Goal: Browse casually: Explore the website without a specific task or goal

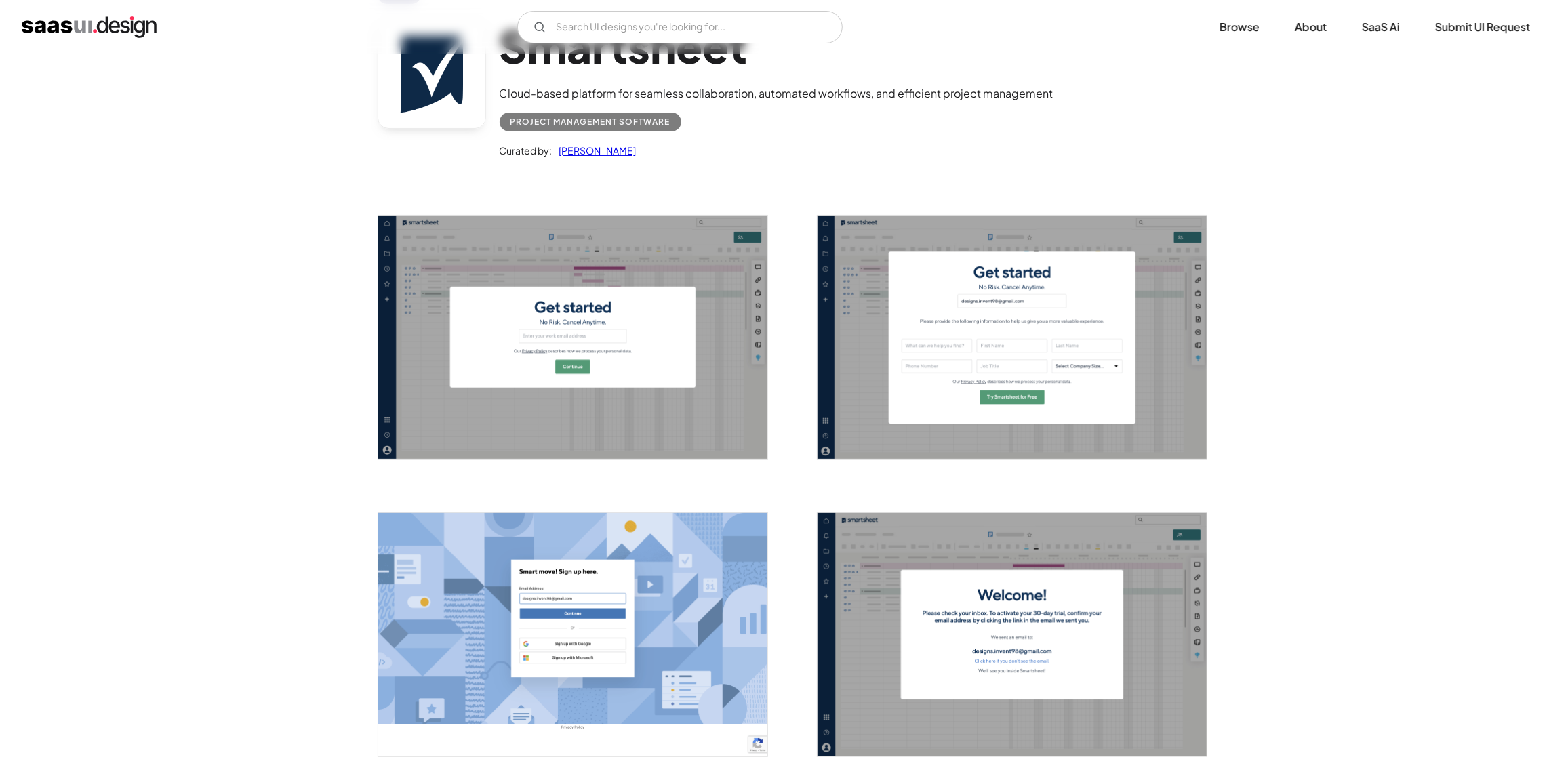
scroll to position [67, 0]
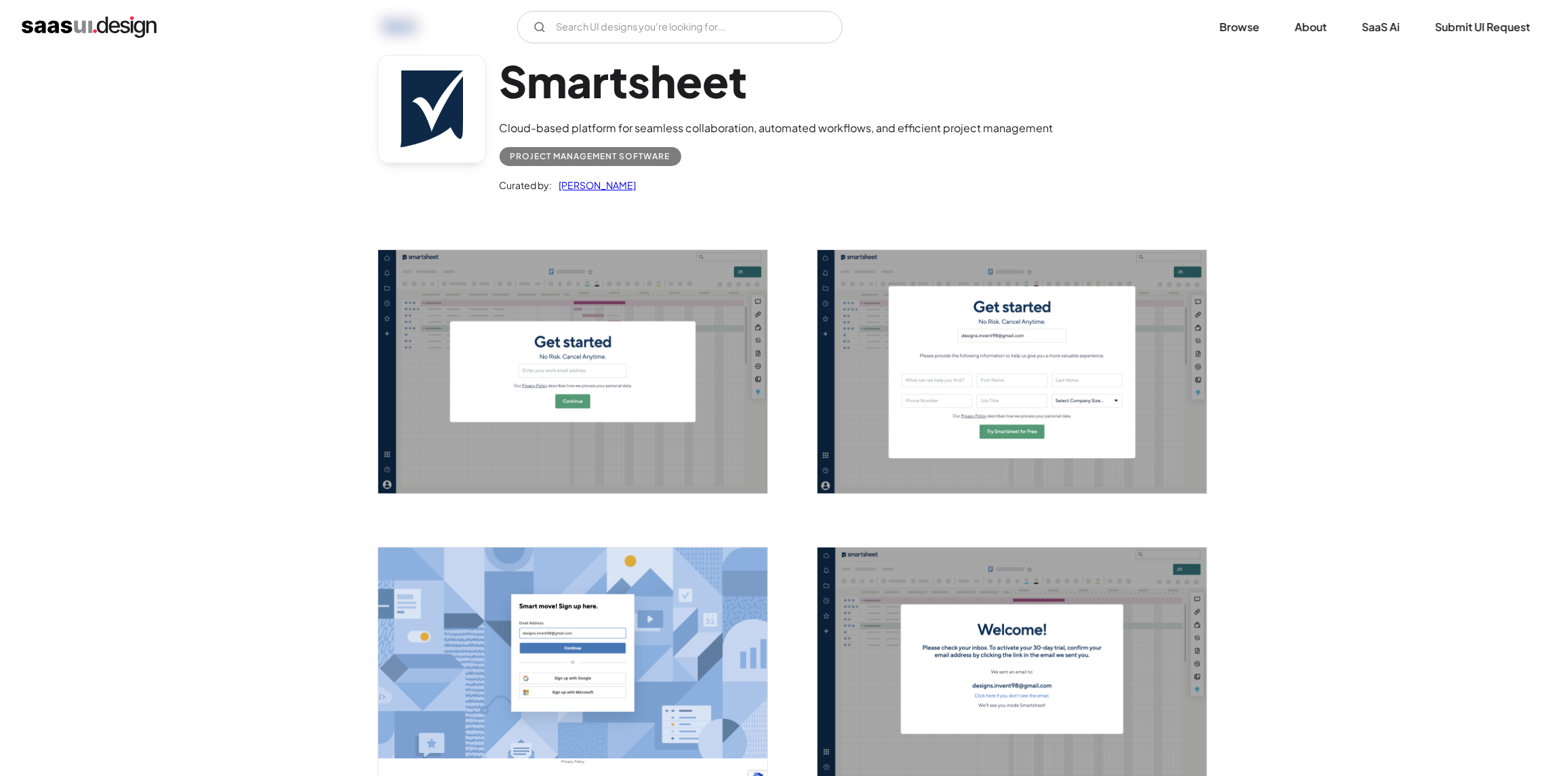
click at [616, 375] on img "open lightbox" at bounding box center [573, 371] width 389 height 243
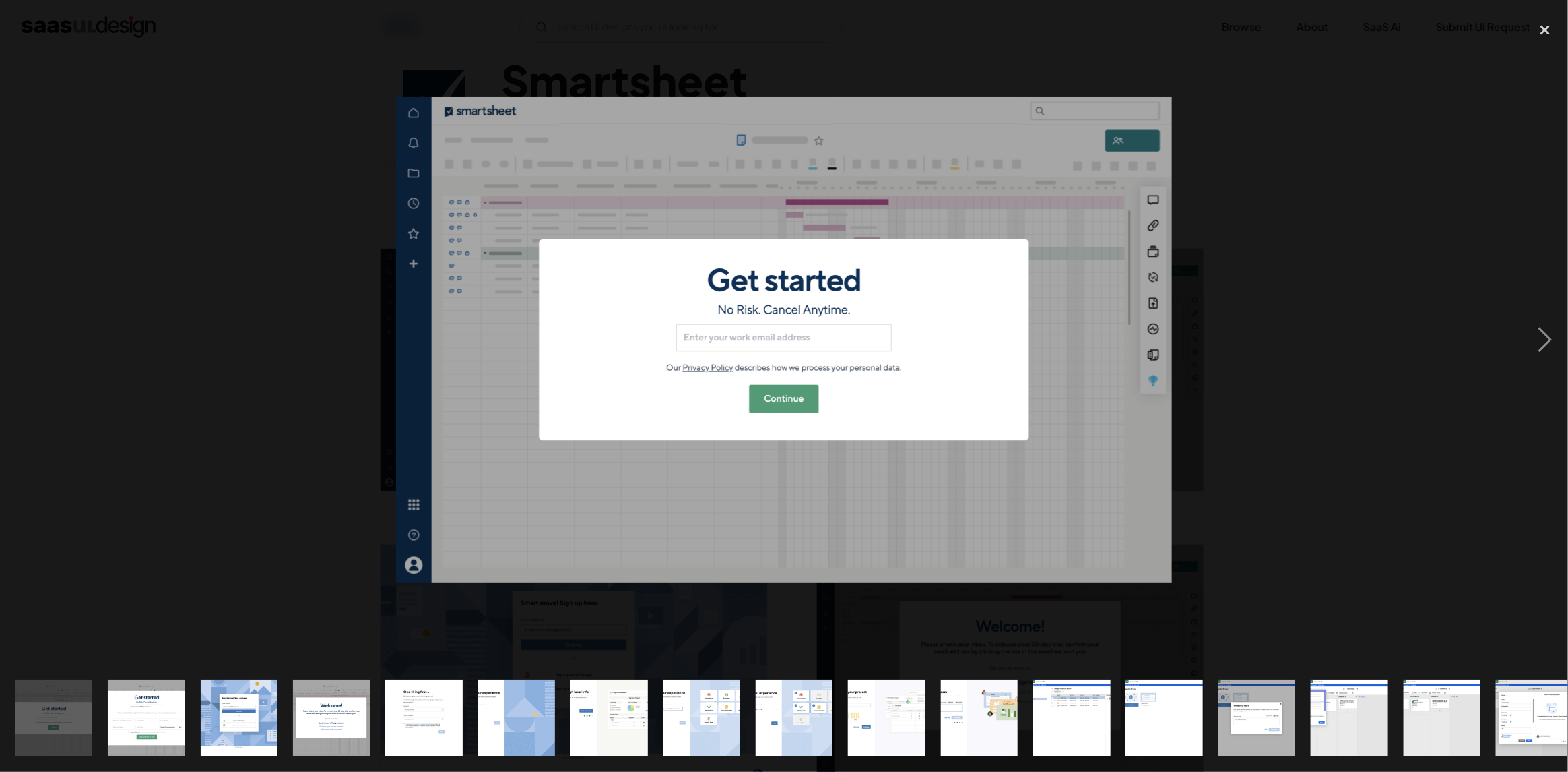
click at [1399, 120] on div at bounding box center [784, 339] width 1568 height 648
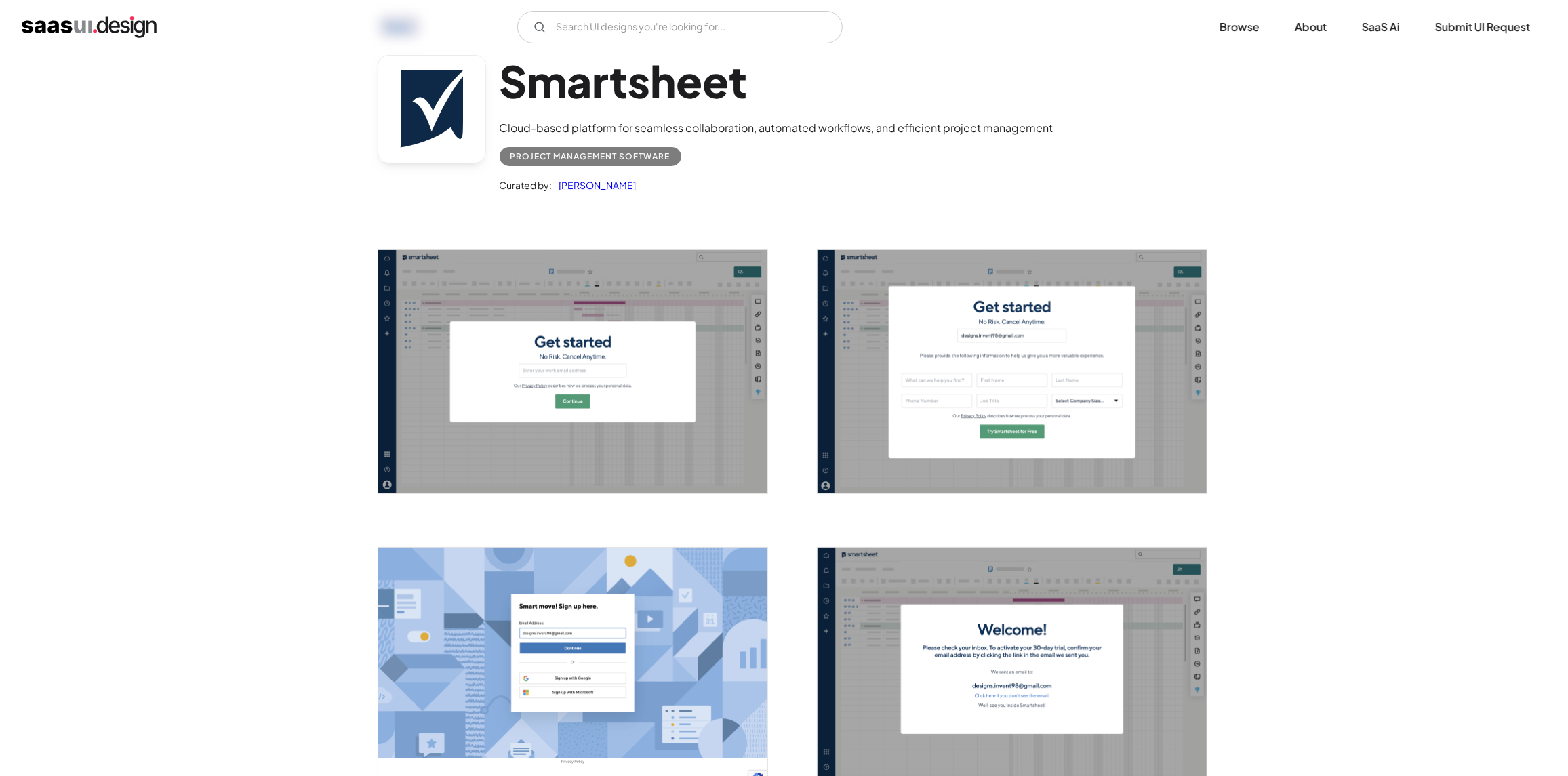
click at [1163, 394] on img "open lightbox" at bounding box center [1012, 371] width 389 height 243
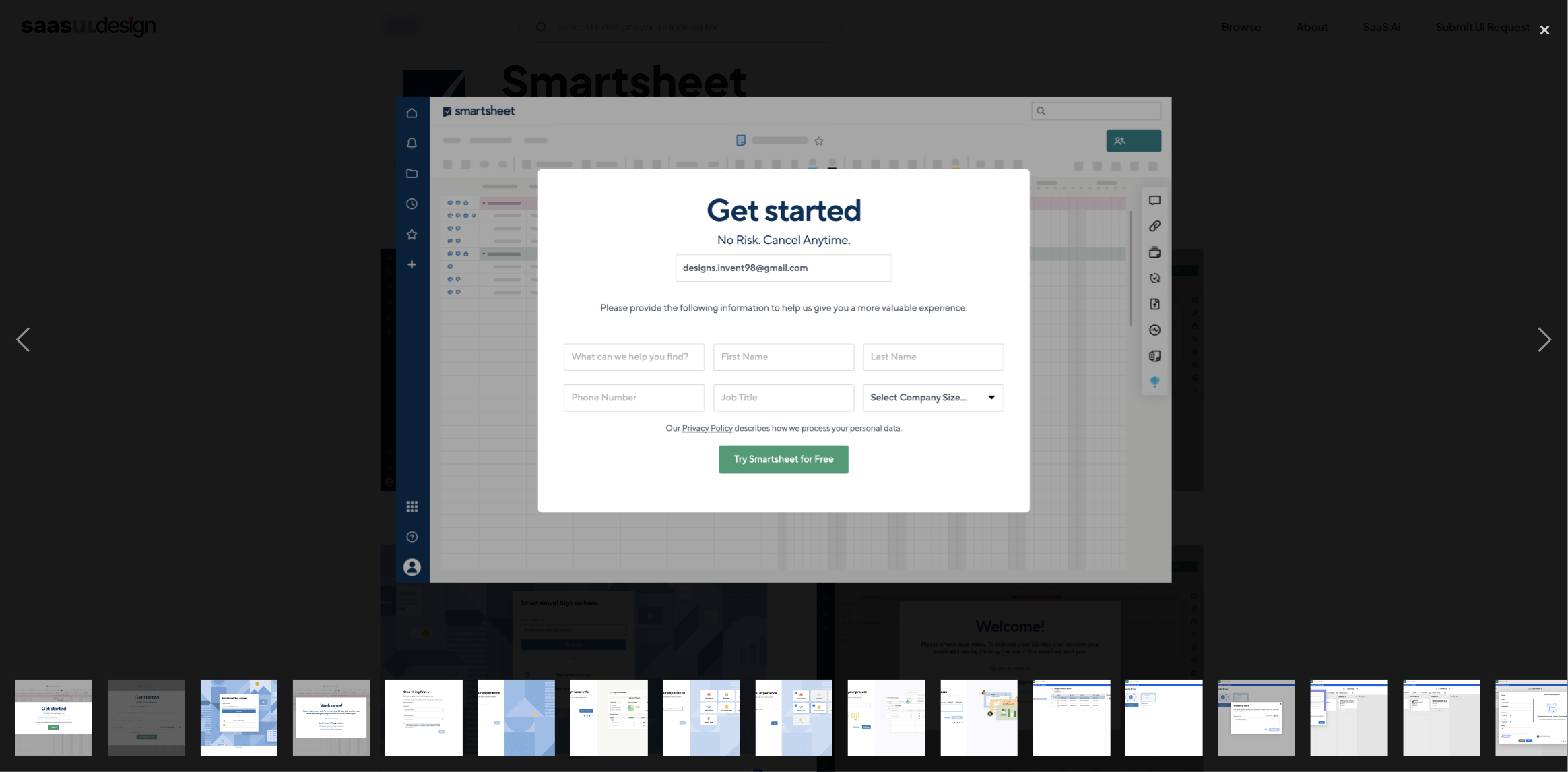
click at [1363, 263] on div at bounding box center [784, 339] width 1568 height 648
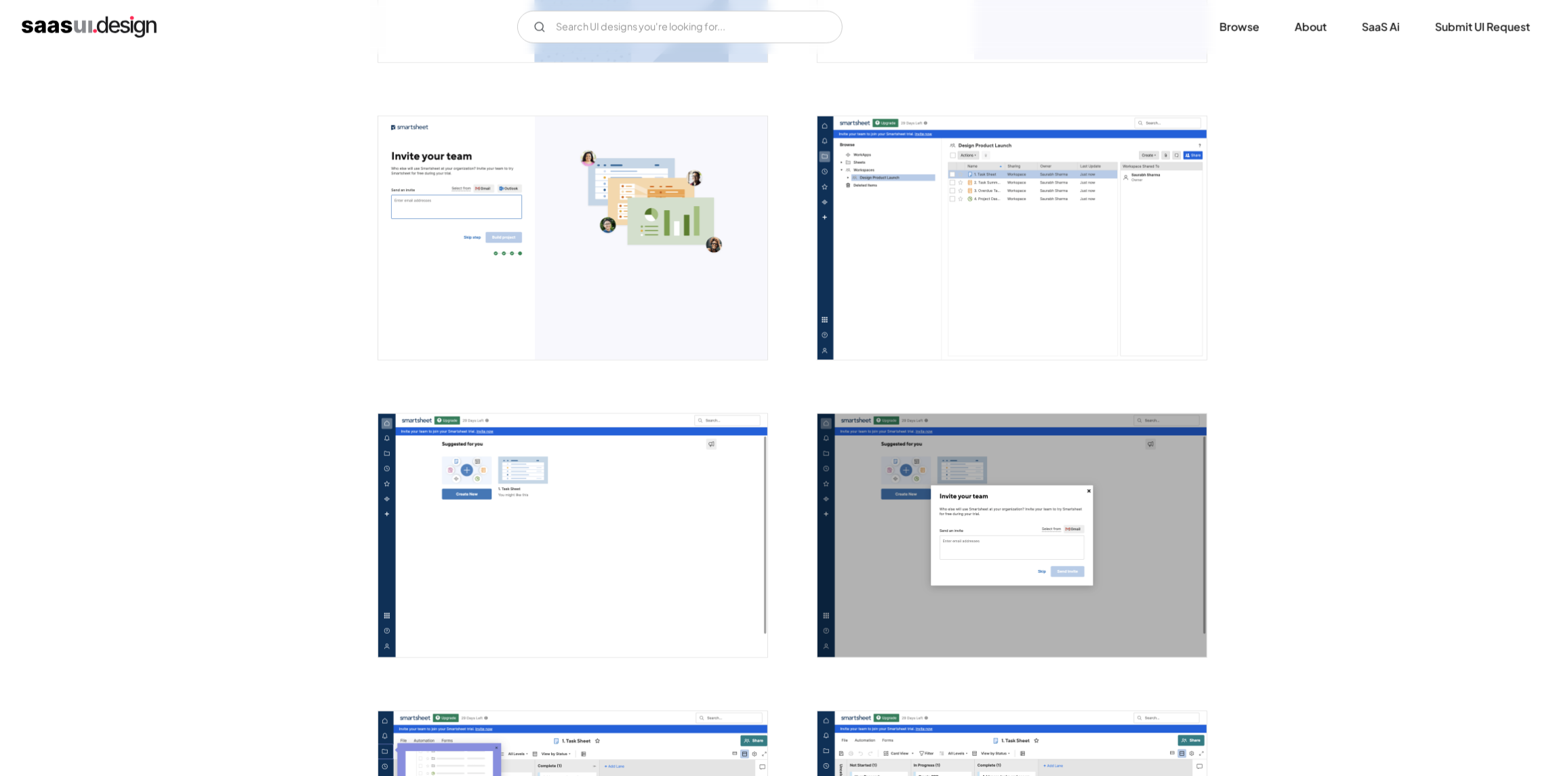
scroll to position [1625, 0]
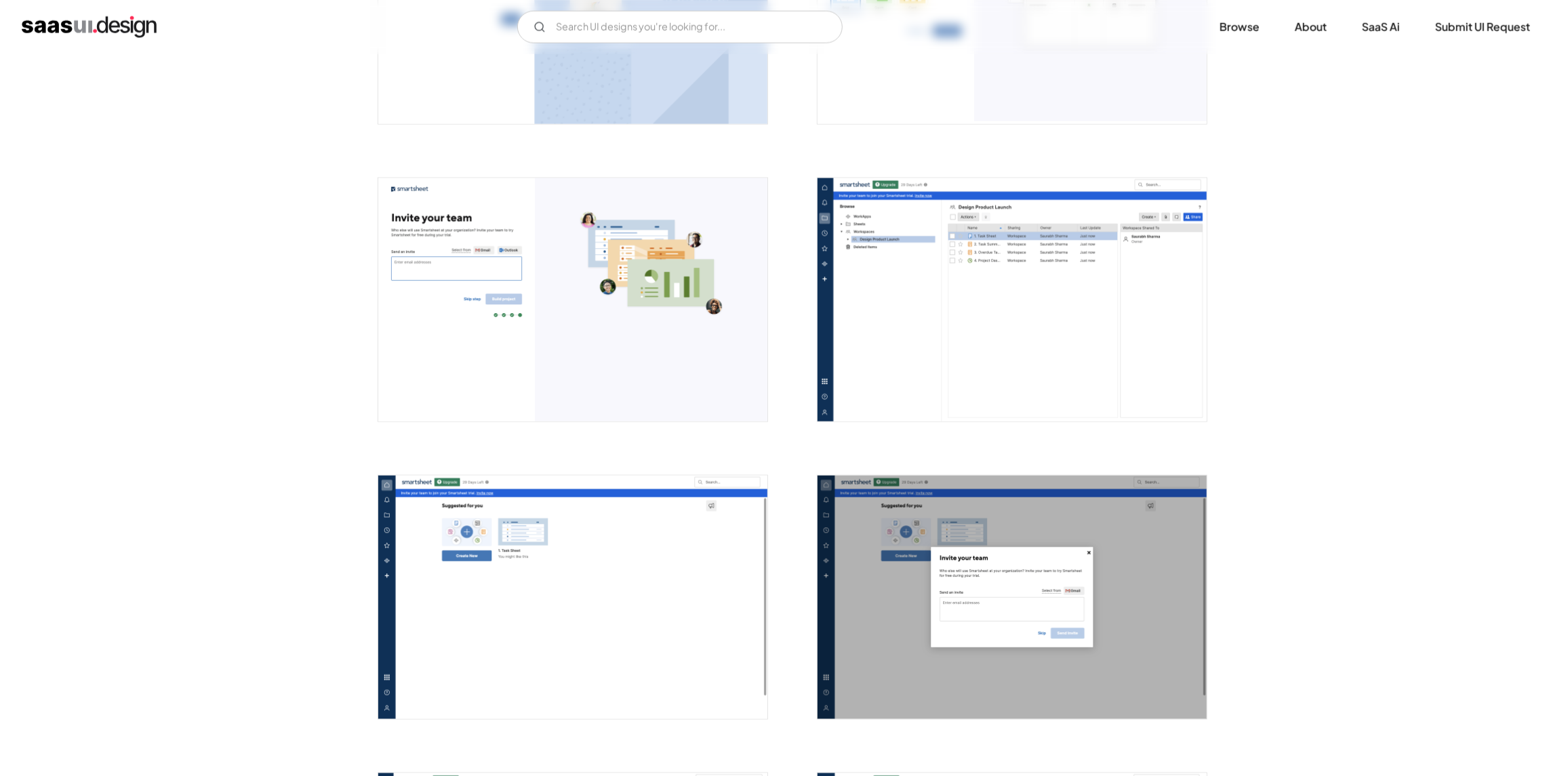
click at [1017, 317] on img "open lightbox" at bounding box center [1012, 300] width 389 height 243
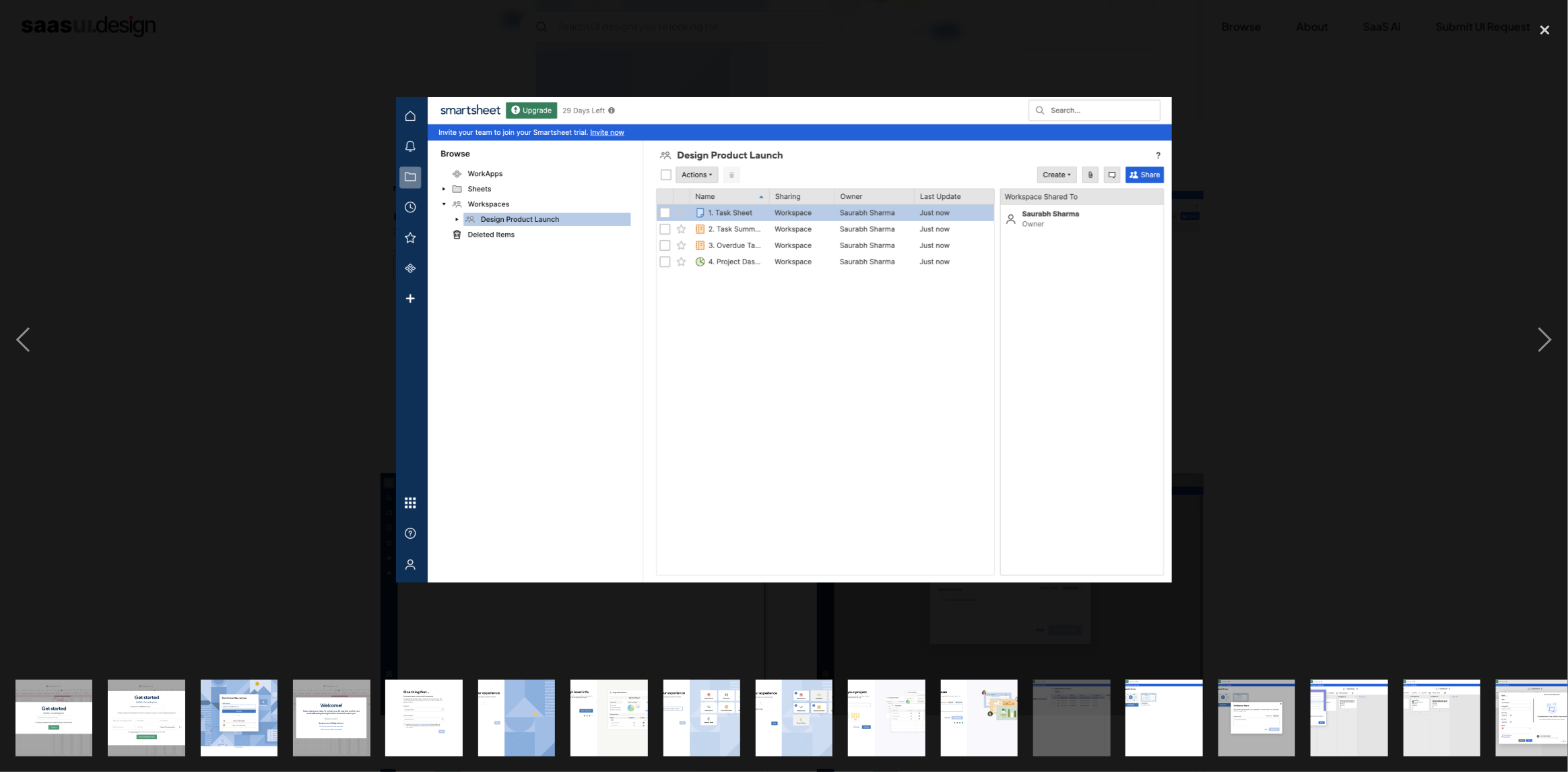
click at [1302, 410] on div at bounding box center [784, 339] width 1568 height 648
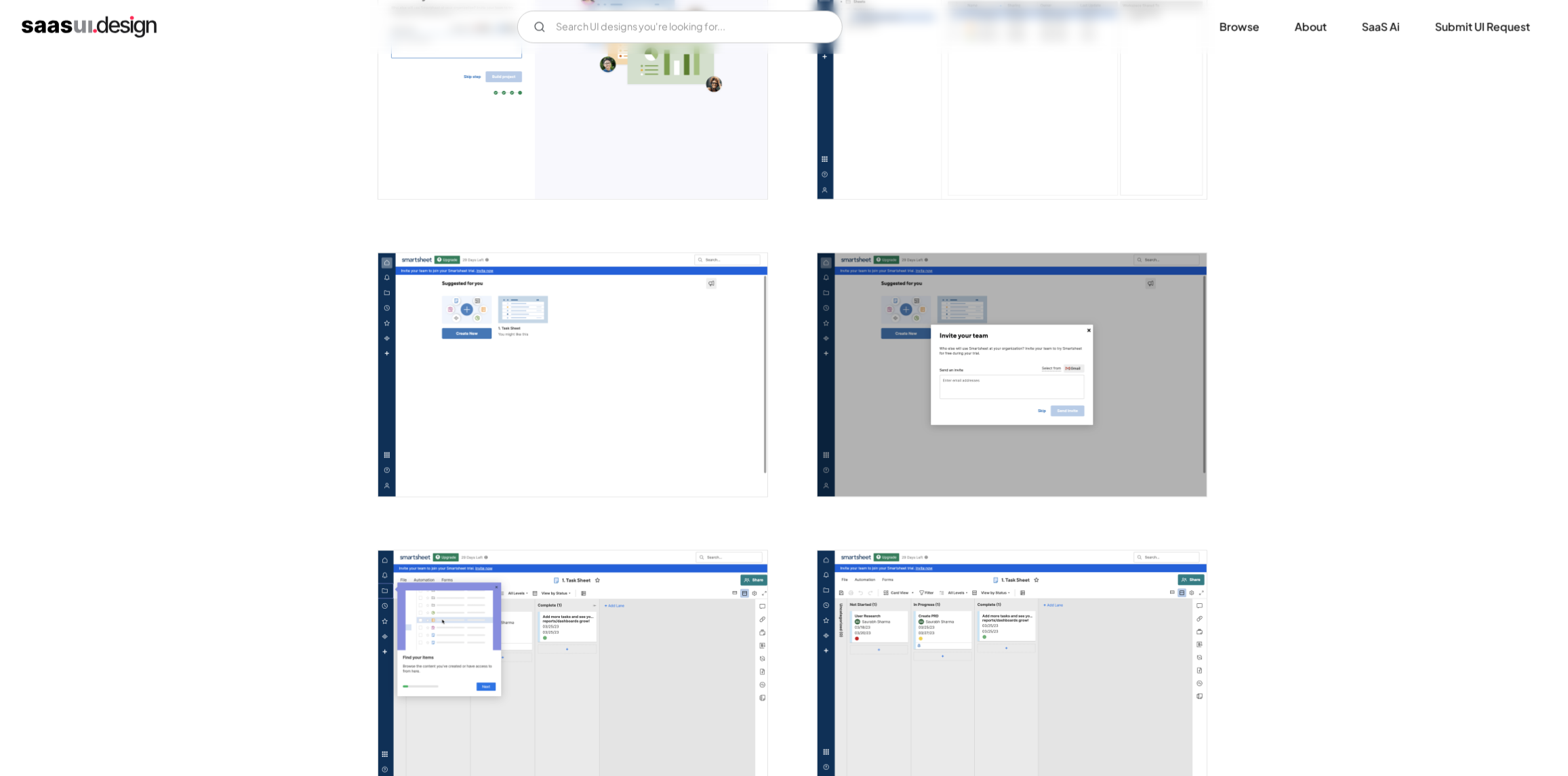
scroll to position [1828, 0]
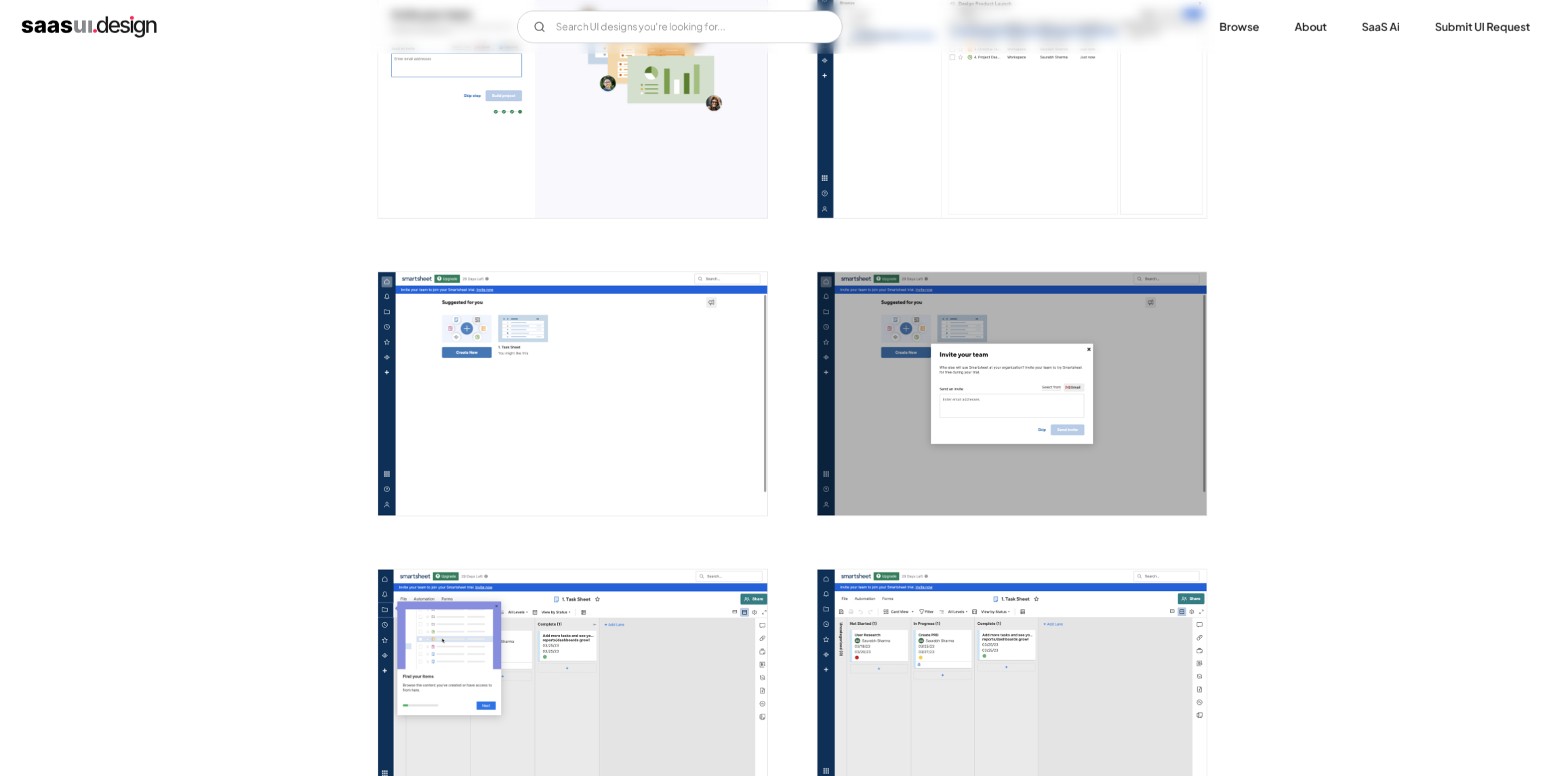
click at [688, 402] on img "open lightbox" at bounding box center [573, 393] width 389 height 243
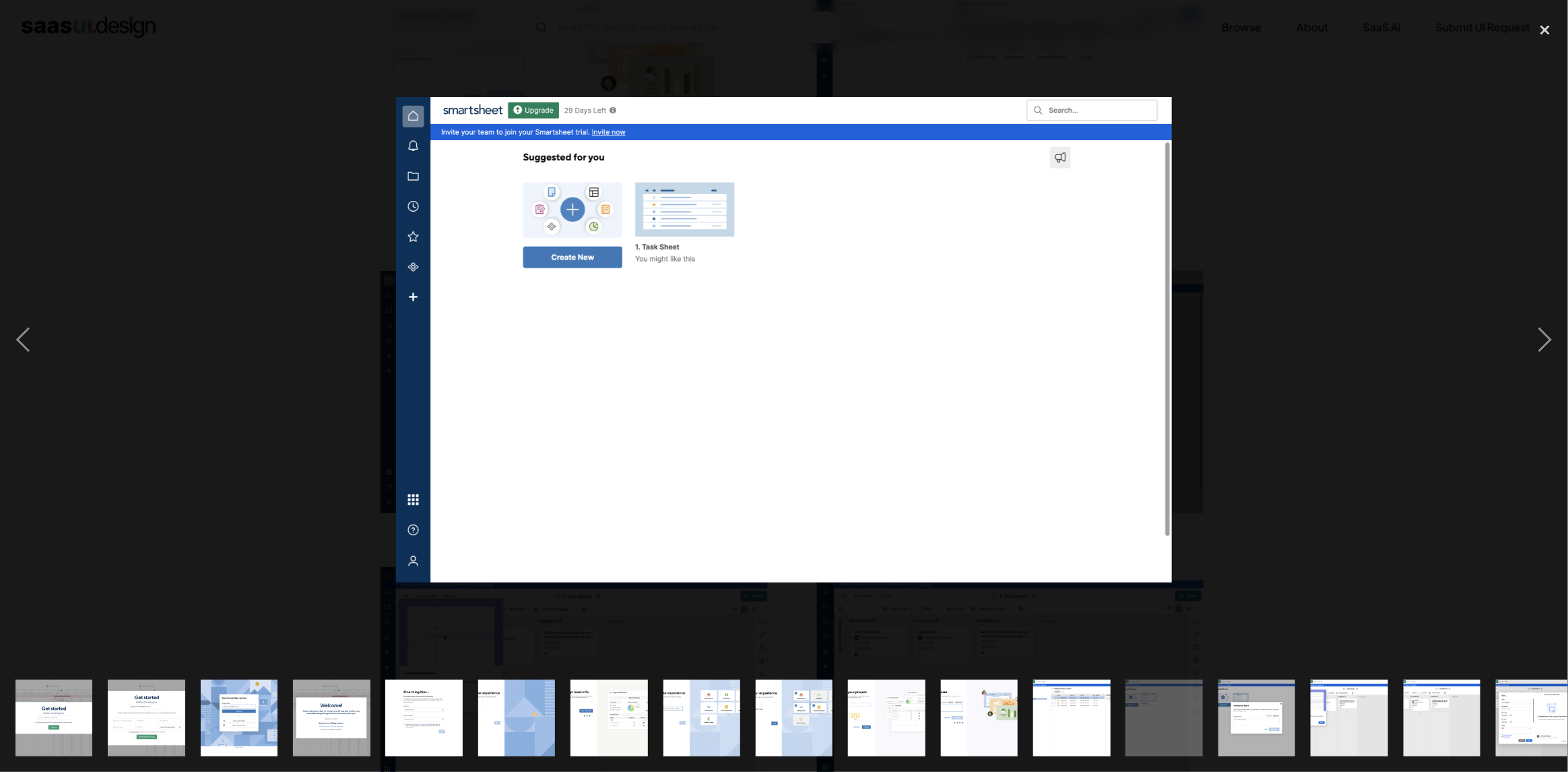
click at [1294, 419] on div at bounding box center [784, 339] width 1568 height 648
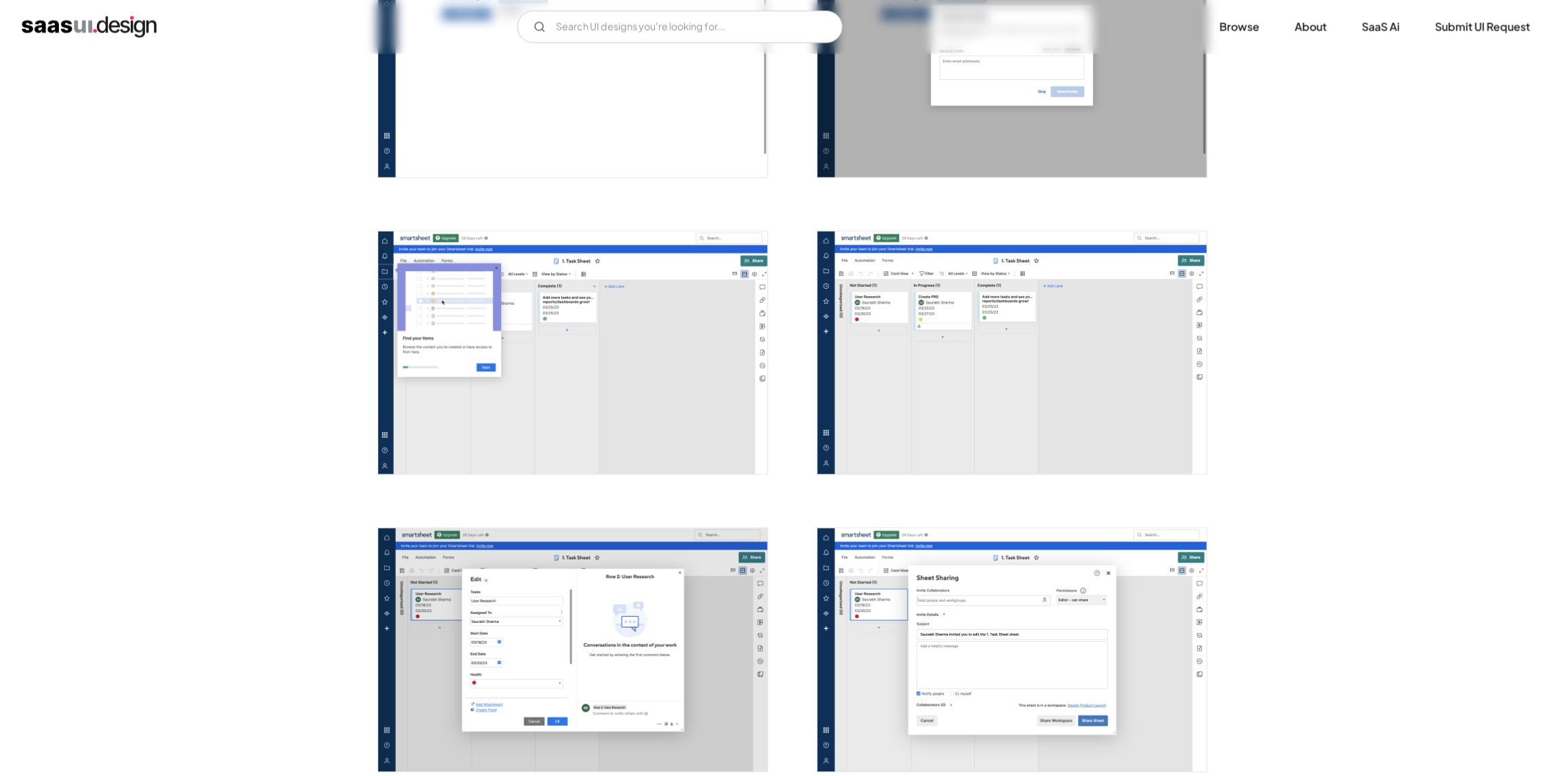
scroll to position [2167, 0]
click at [603, 384] on img "open lightbox" at bounding box center [573, 352] width 389 height 243
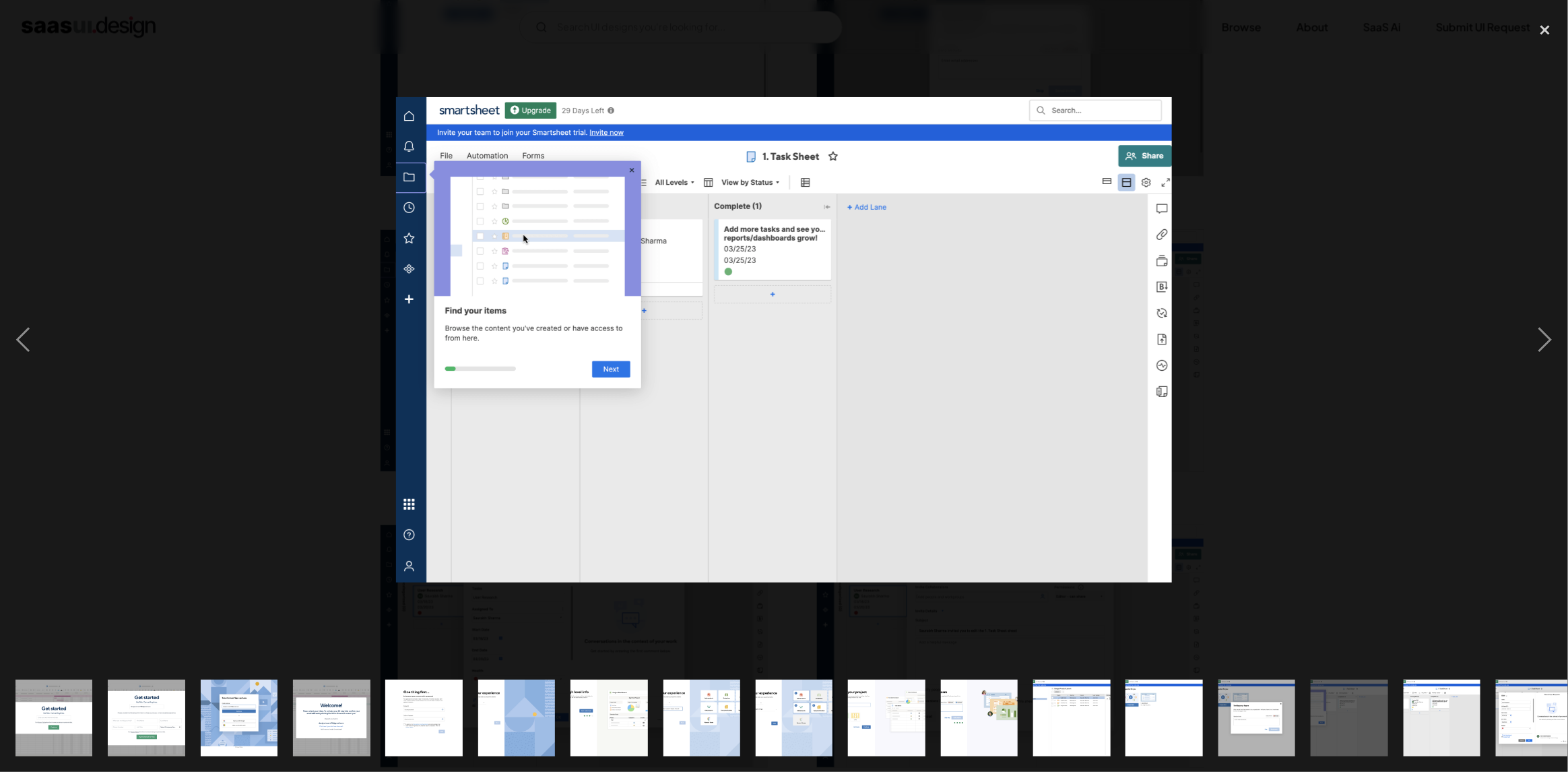
click at [833, 404] on img at bounding box center [784, 340] width 776 height 485
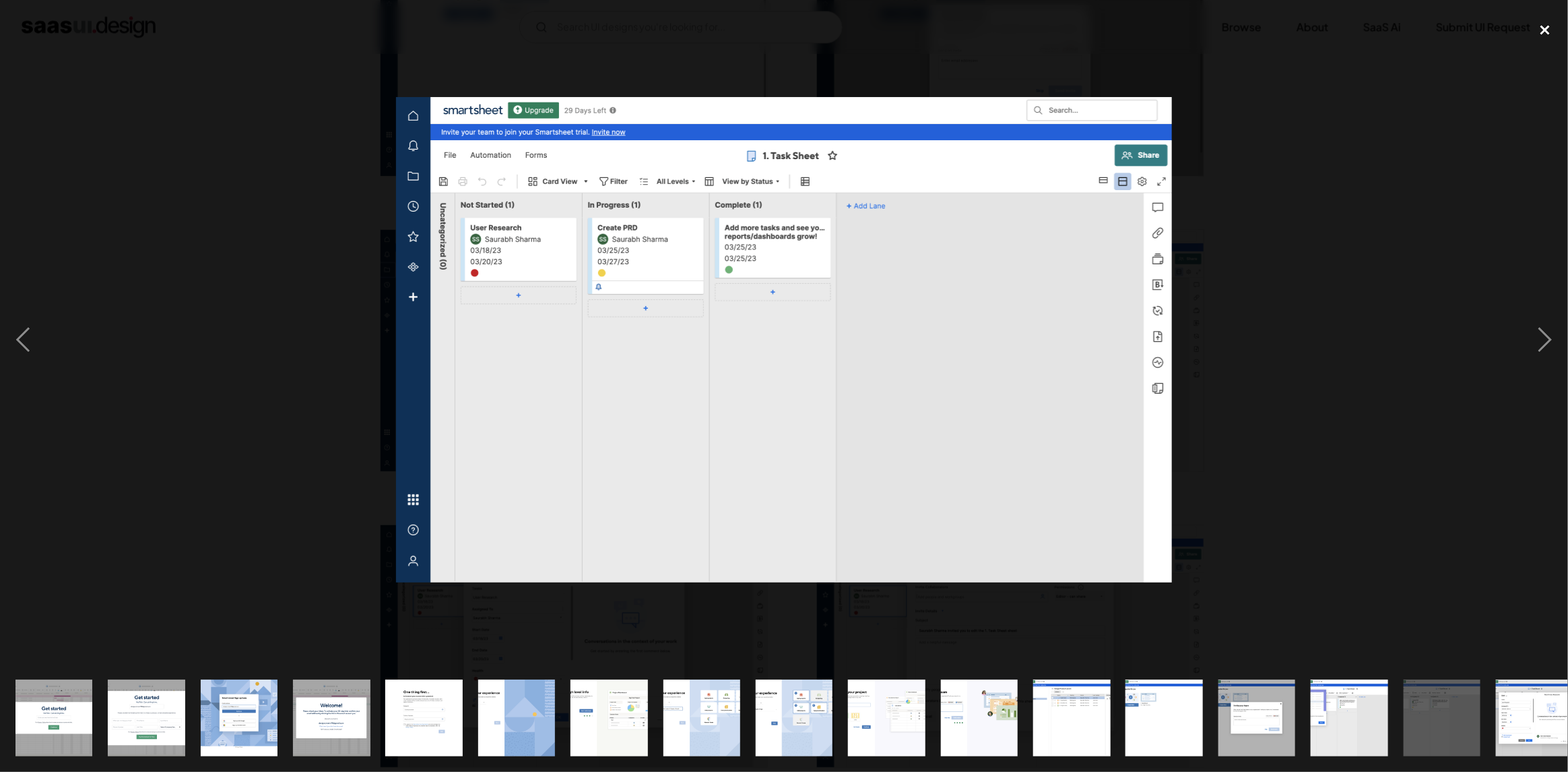
click at [1546, 26] on div "close lightbox" at bounding box center [1545, 30] width 46 height 30
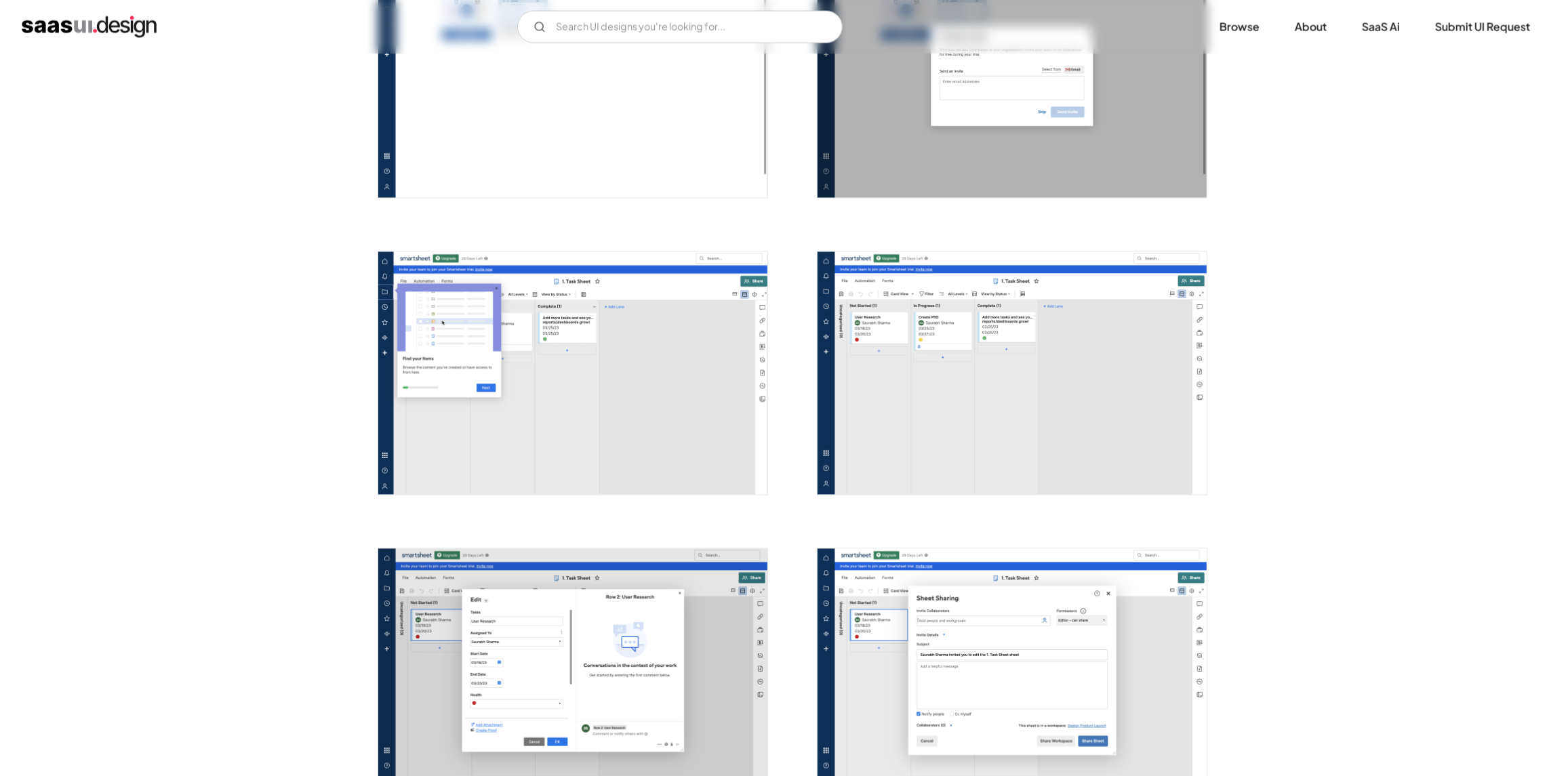
scroll to position [2099, 0]
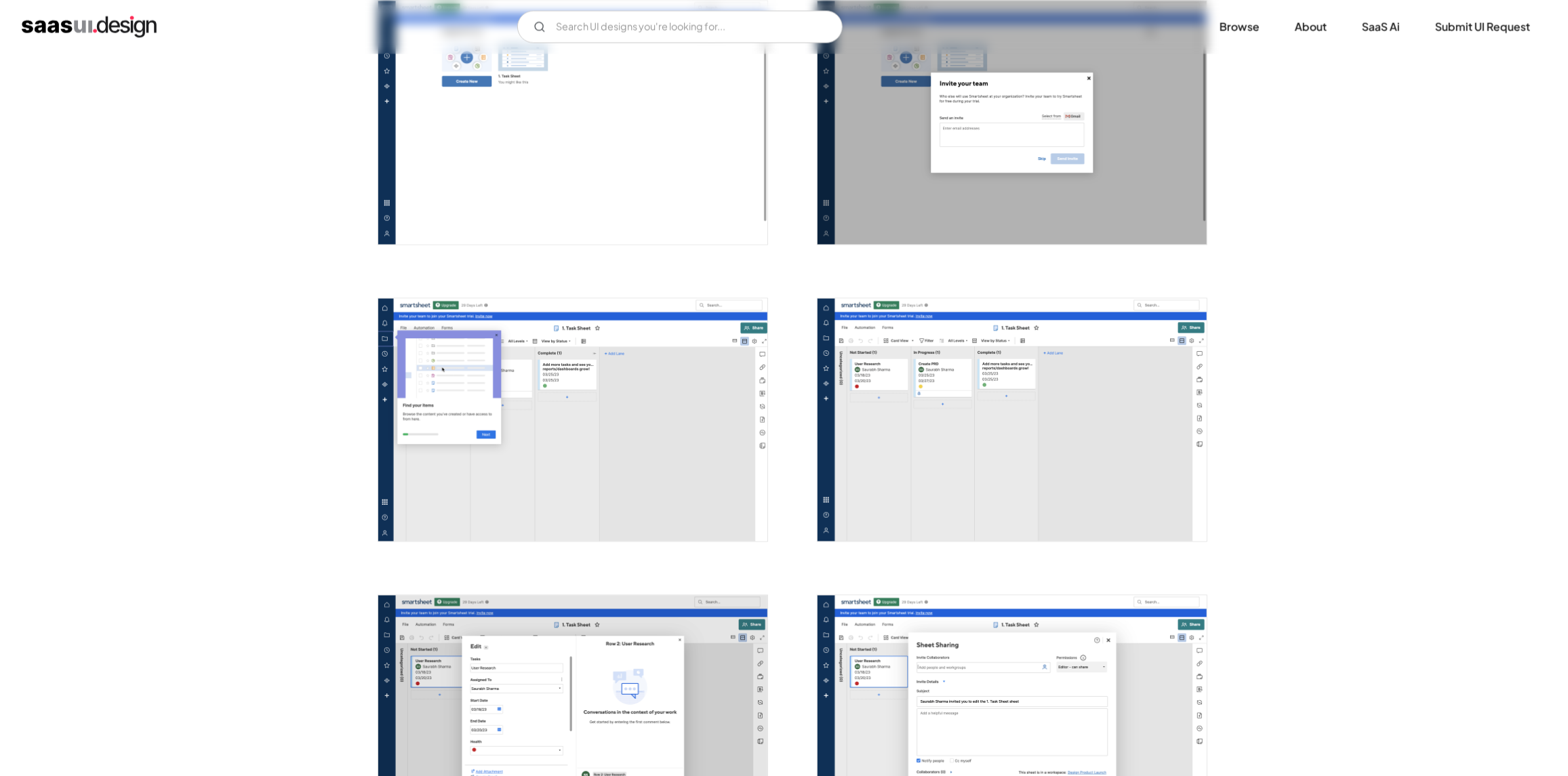
click at [1063, 443] on img "open lightbox" at bounding box center [1012, 420] width 389 height 243
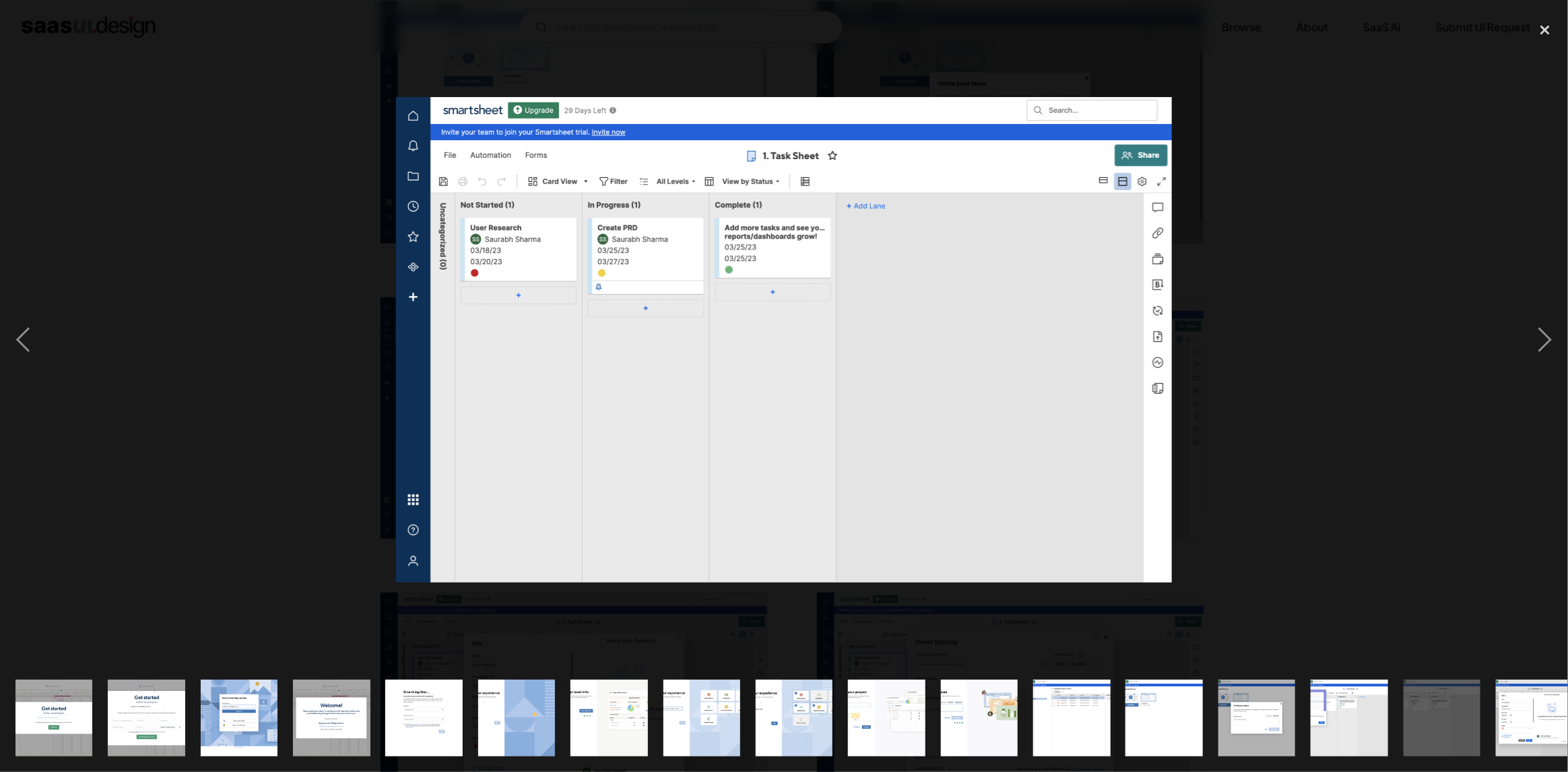
click at [1322, 327] on div at bounding box center [784, 339] width 1568 height 648
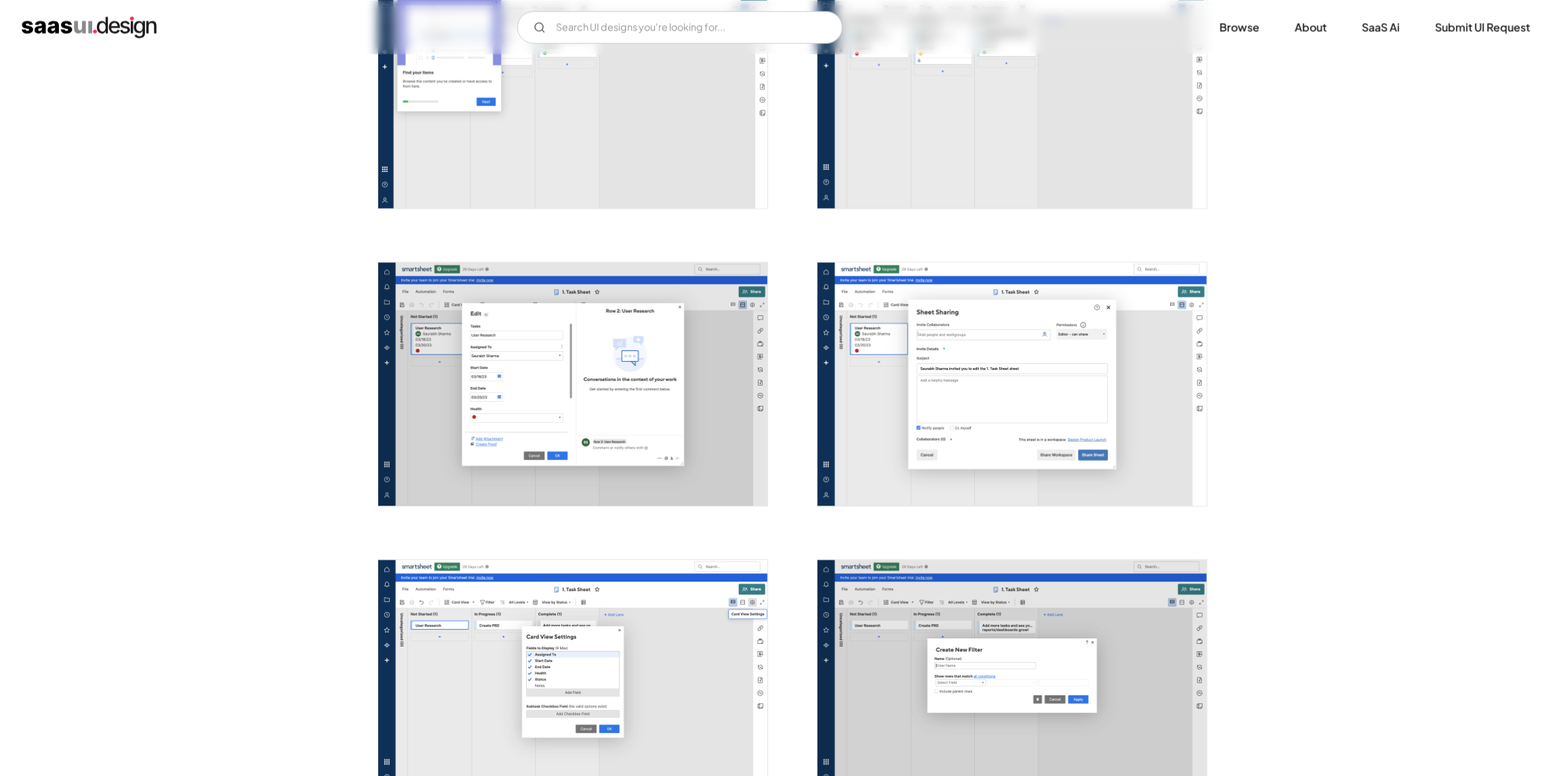
scroll to position [2439, 0]
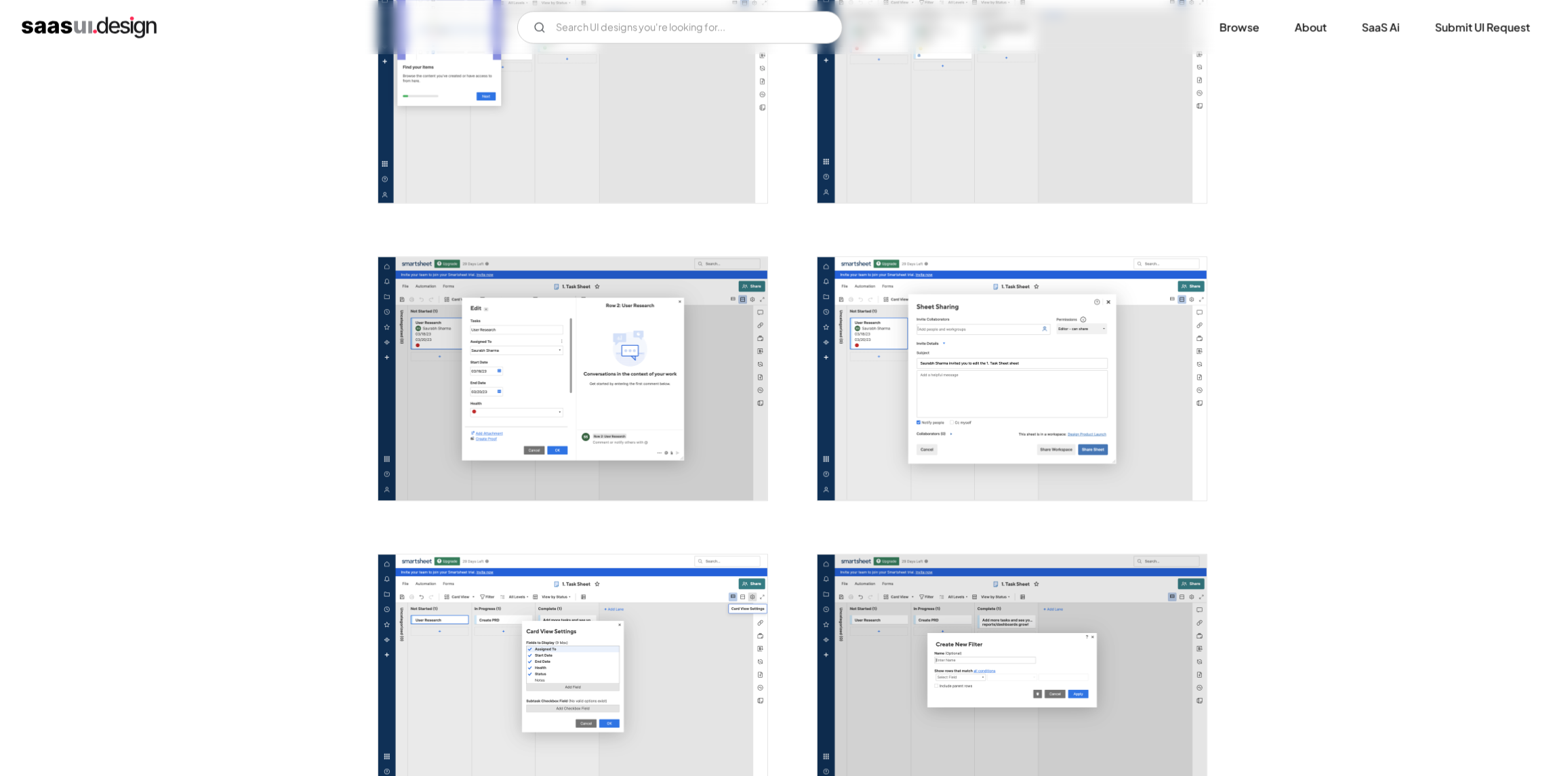
click at [738, 410] on img "open lightbox" at bounding box center [573, 378] width 389 height 243
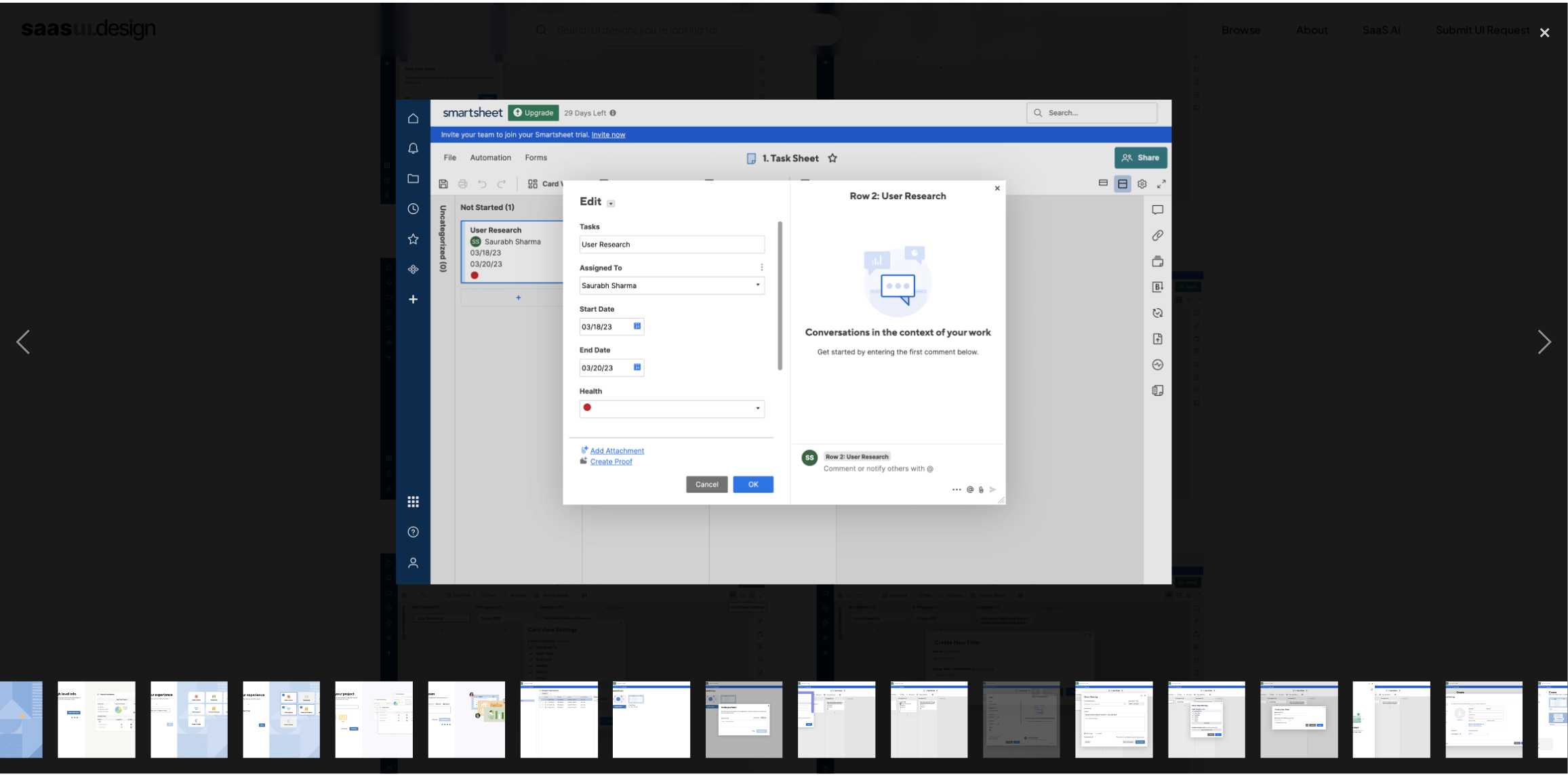
scroll to position [0, 673]
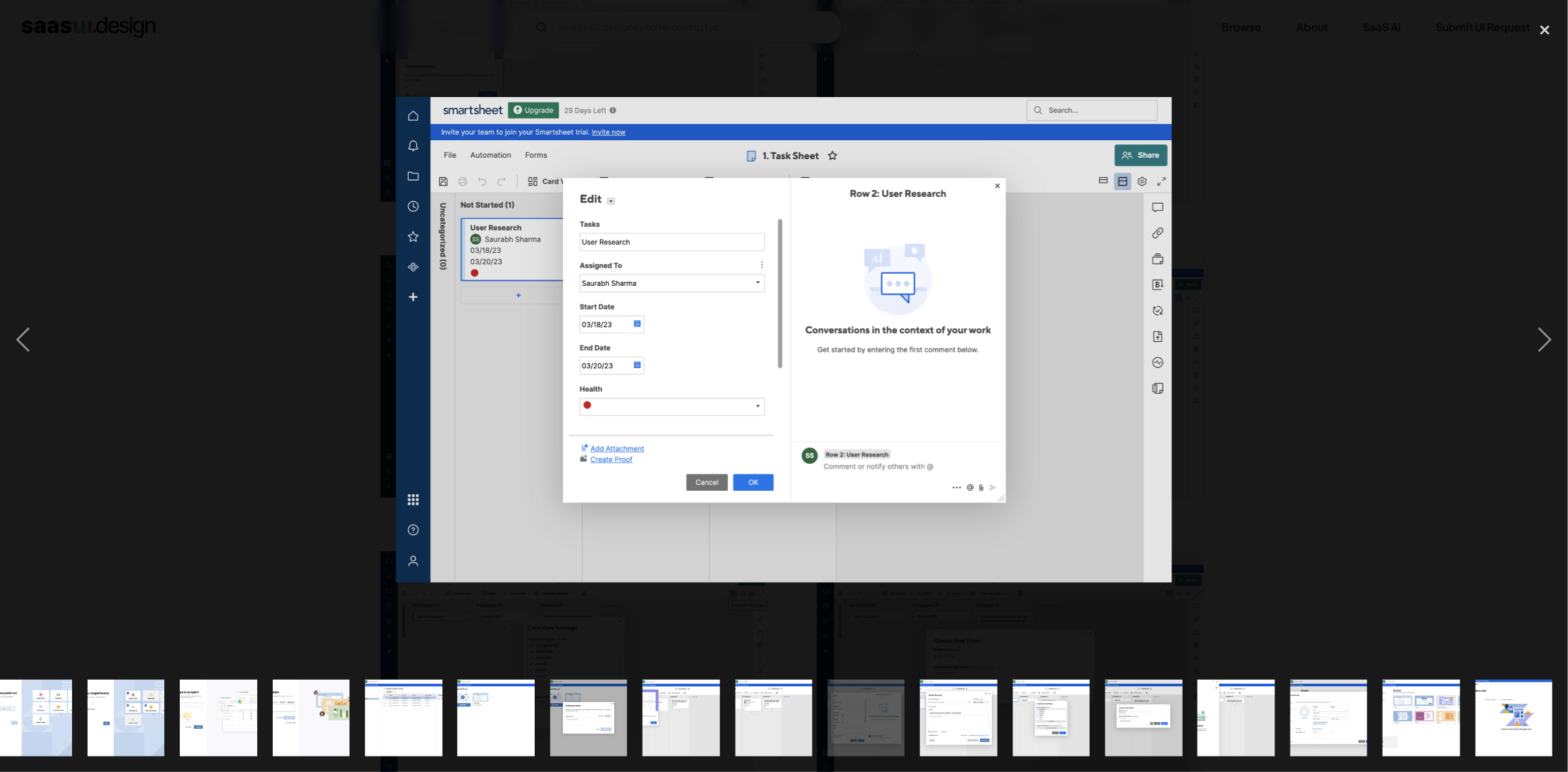
click at [1342, 423] on div at bounding box center [784, 339] width 1568 height 648
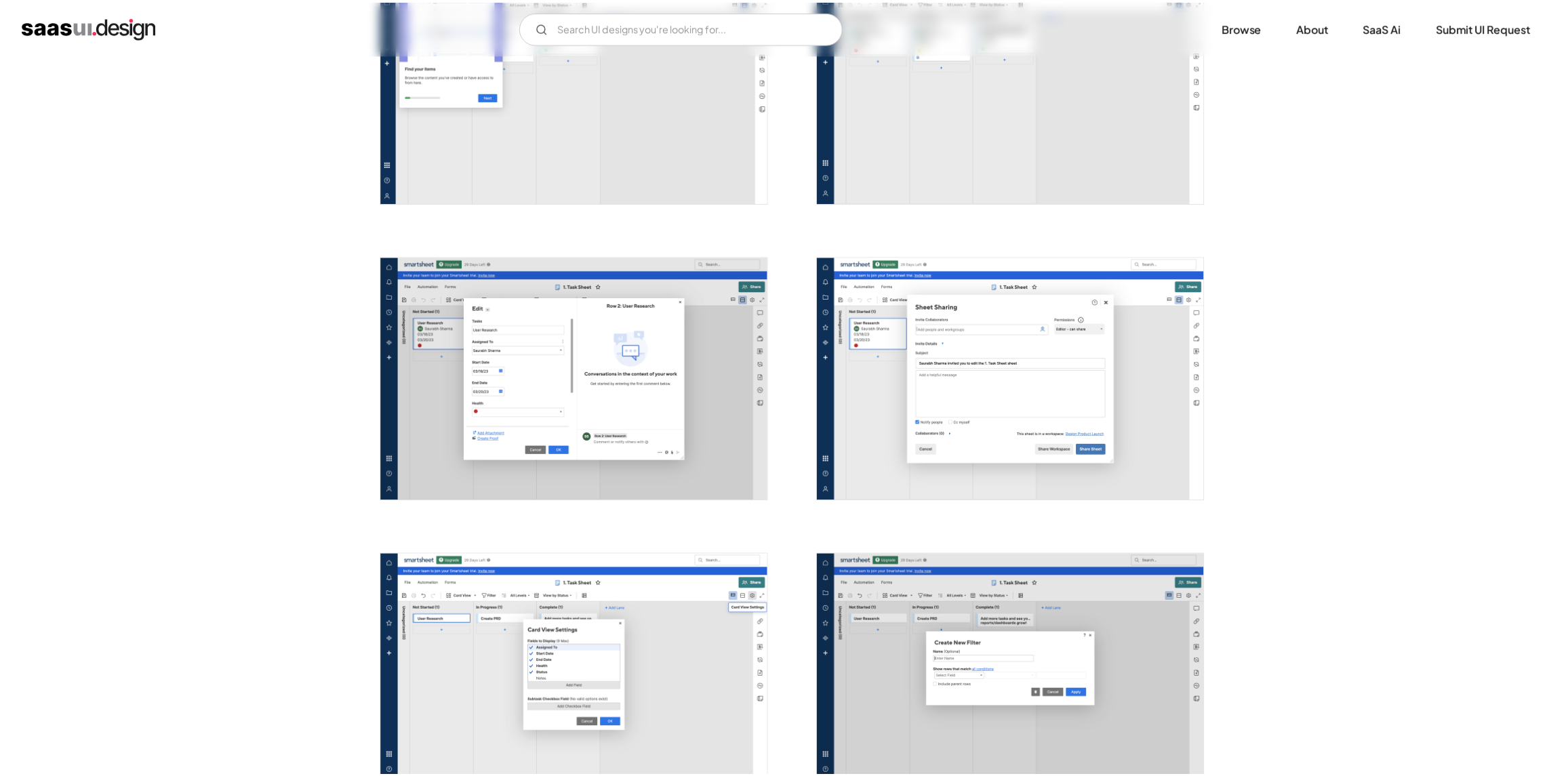
scroll to position [0, 0]
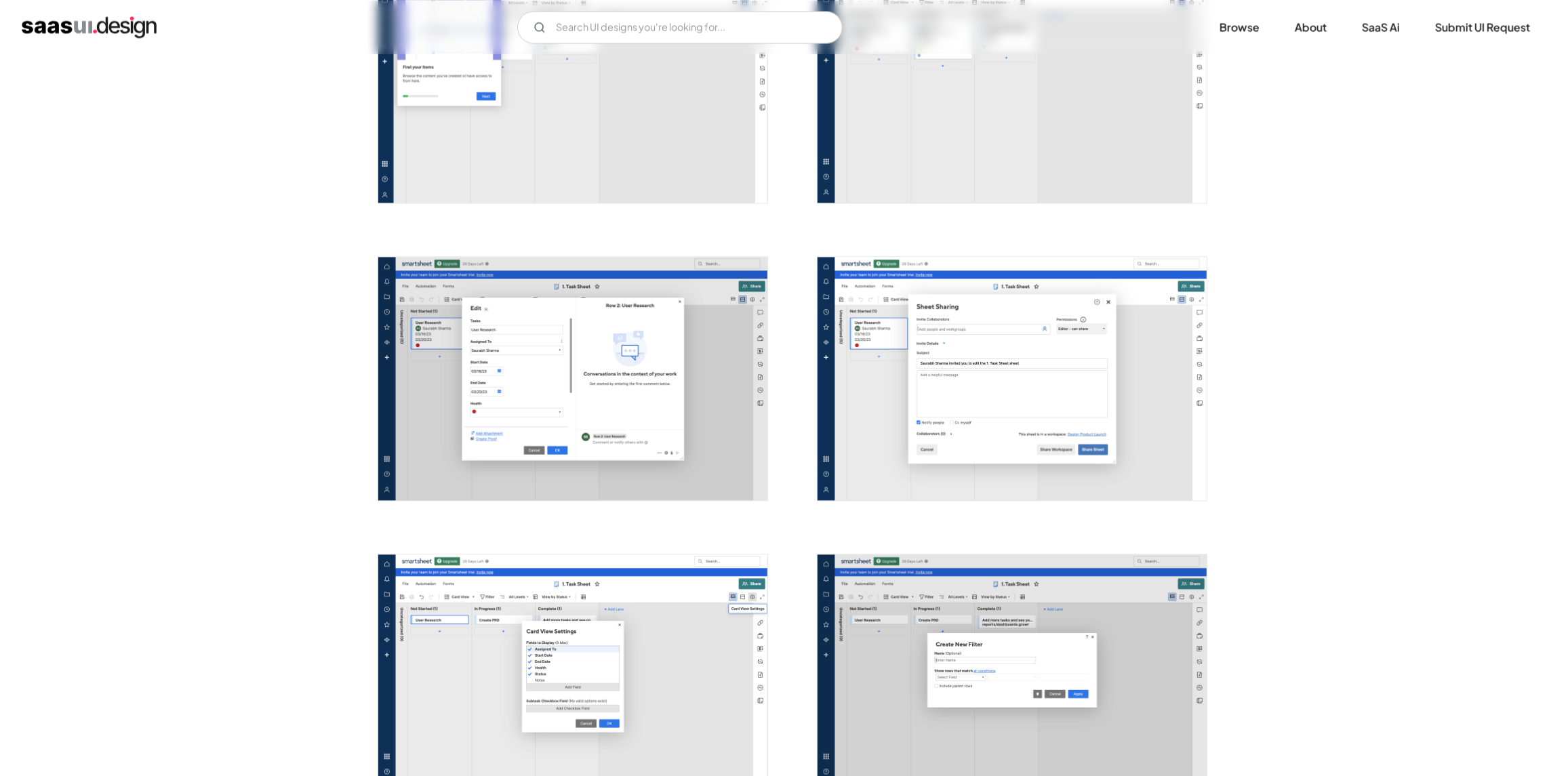
click at [1103, 345] on img "open lightbox" at bounding box center [1012, 378] width 389 height 243
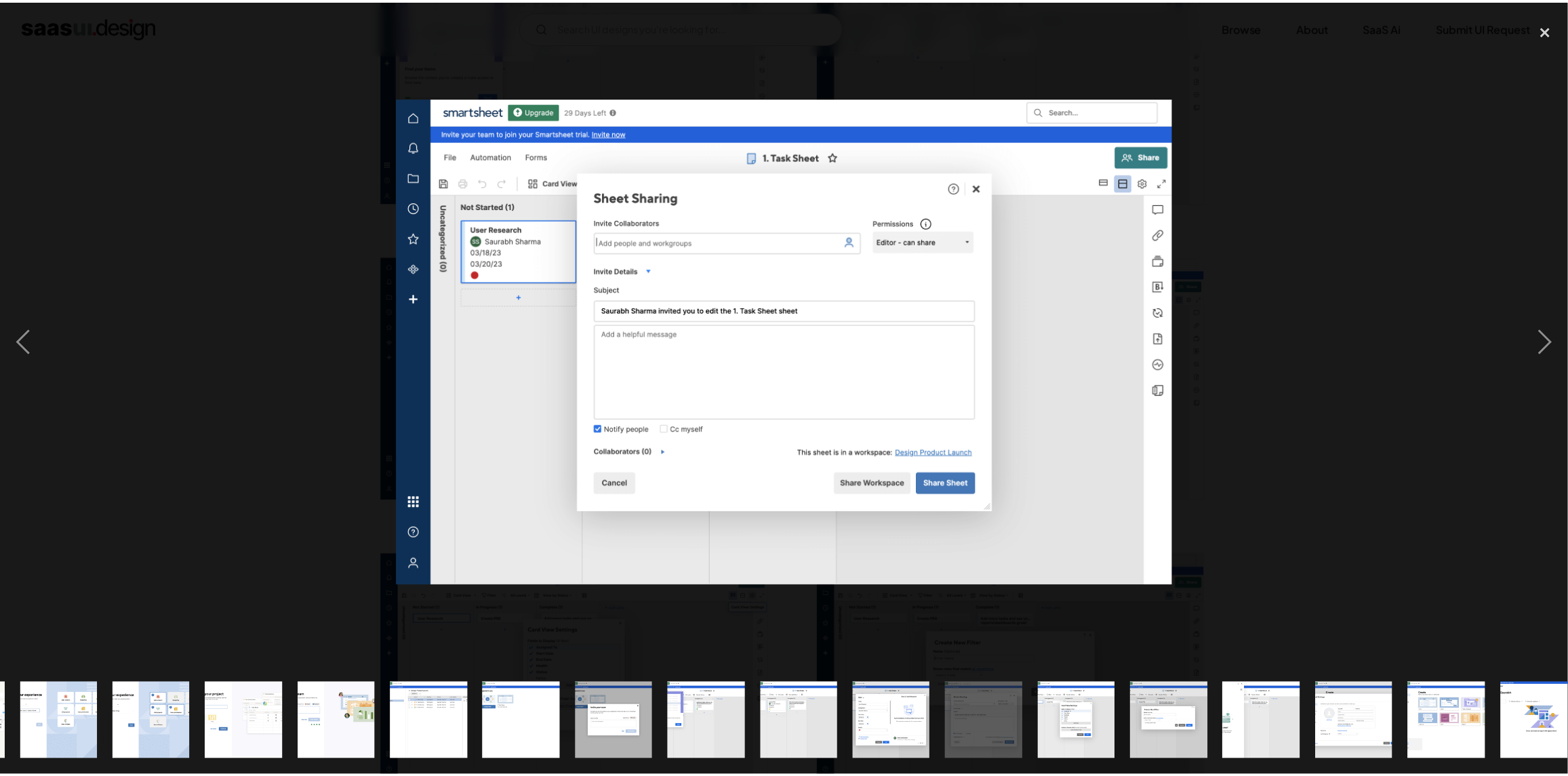
scroll to position [0, 673]
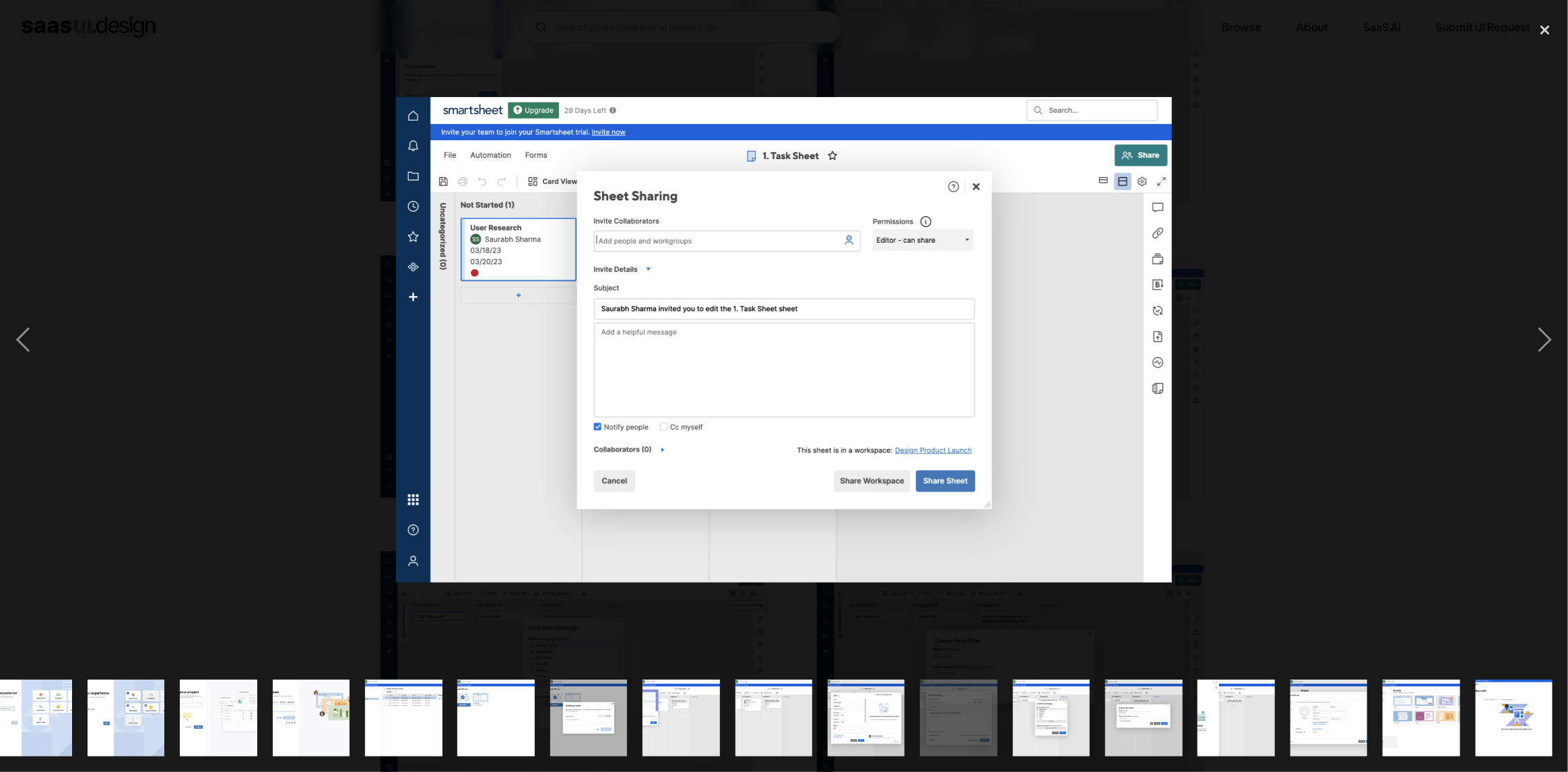
click at [1317, 424] on div at bounding box center [784, 339] width 1568 height 648
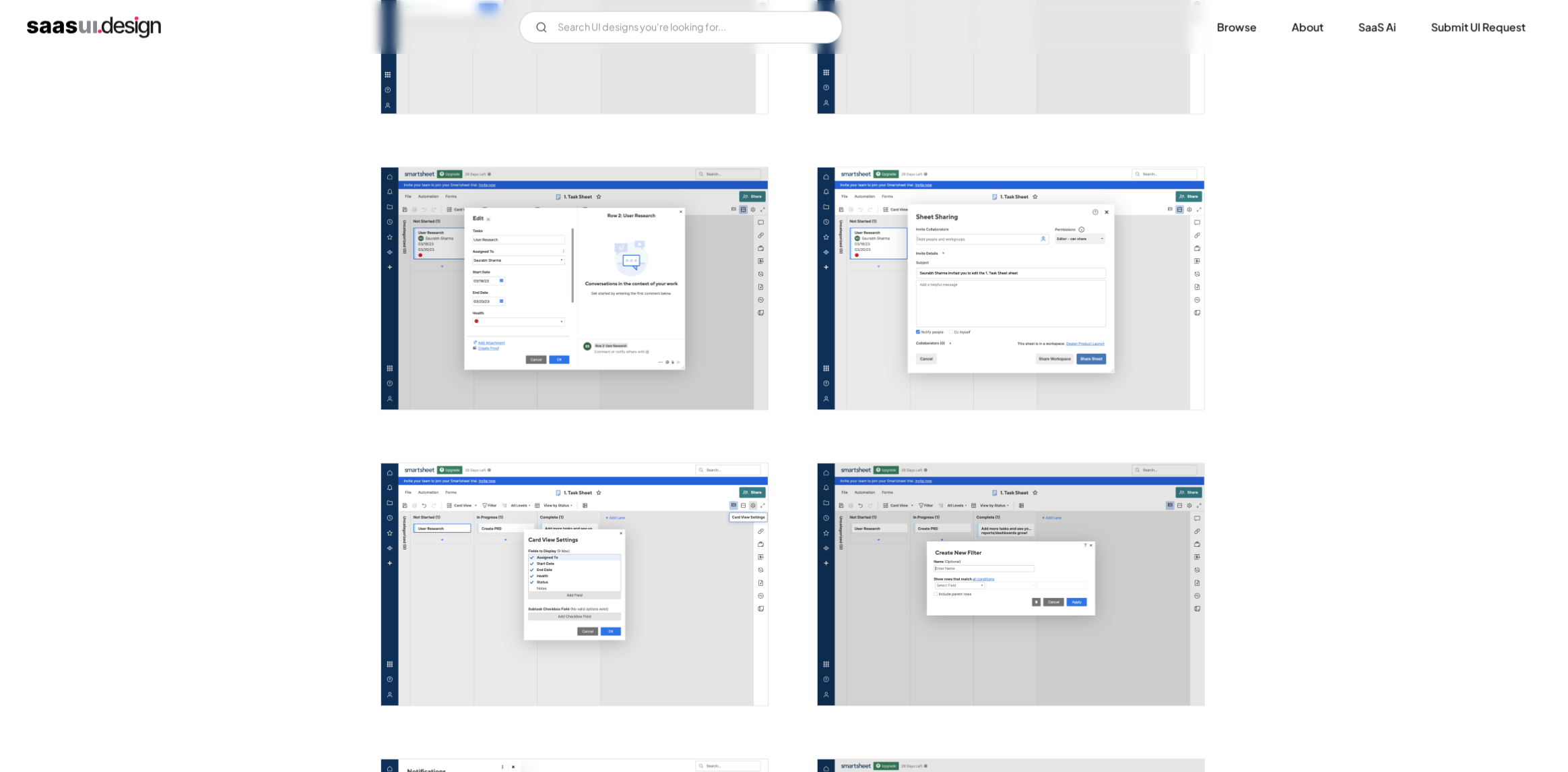
scroll to position [2493, 0]
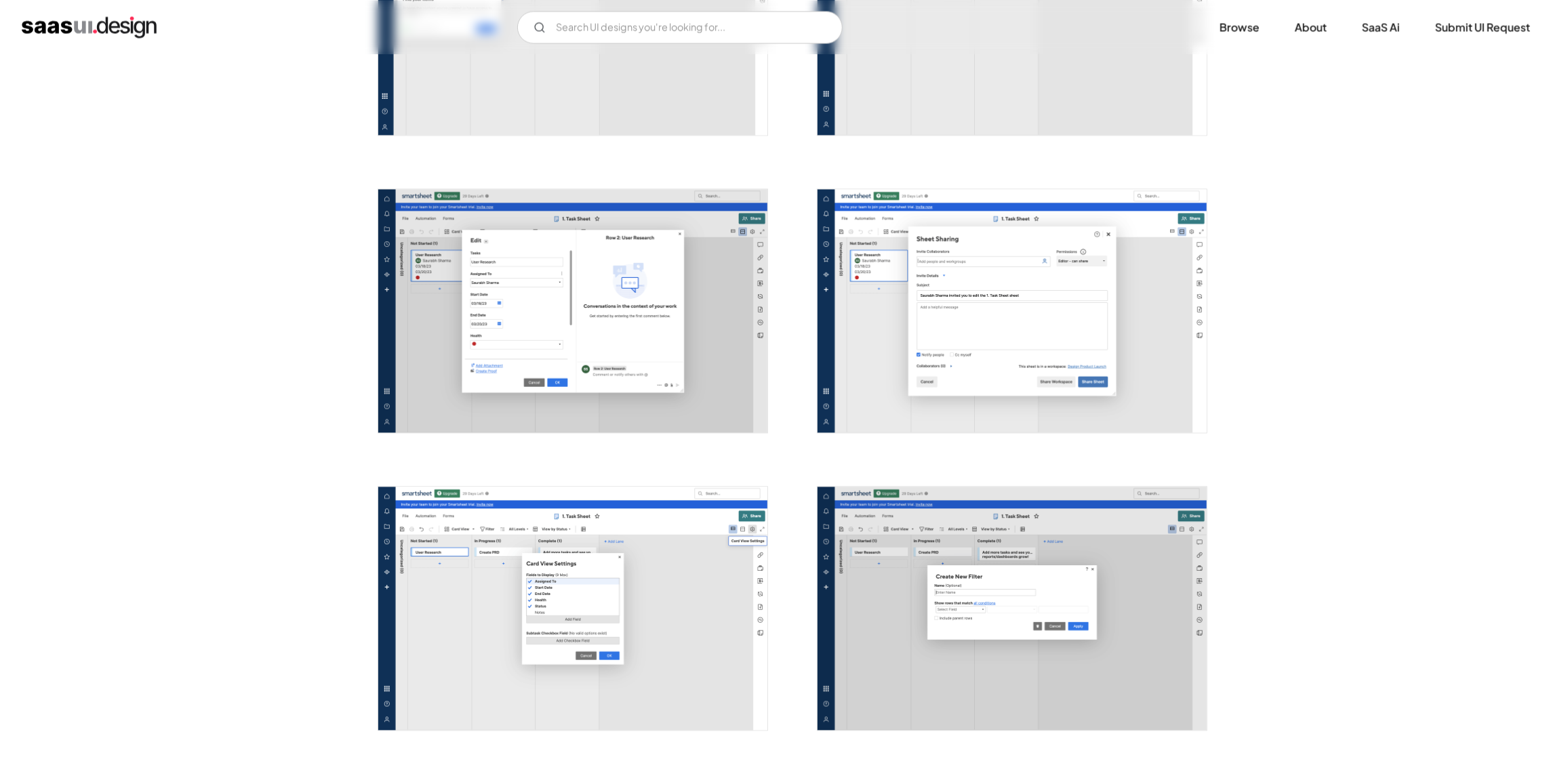
click at [691, 619] on img "open lightbox" at bounding box center [573, 607] width 389 height 243
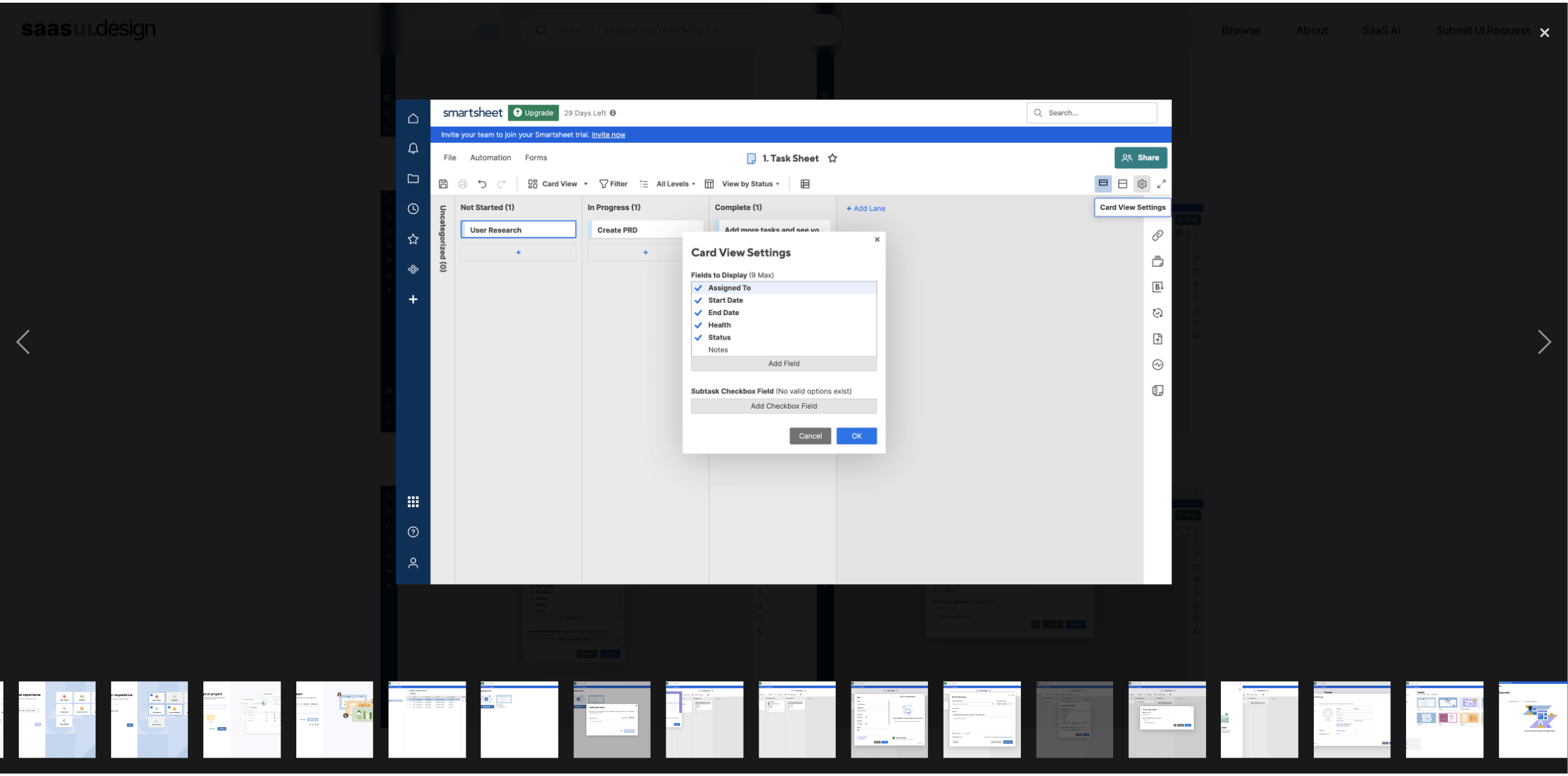
scroll to position [0, 673]
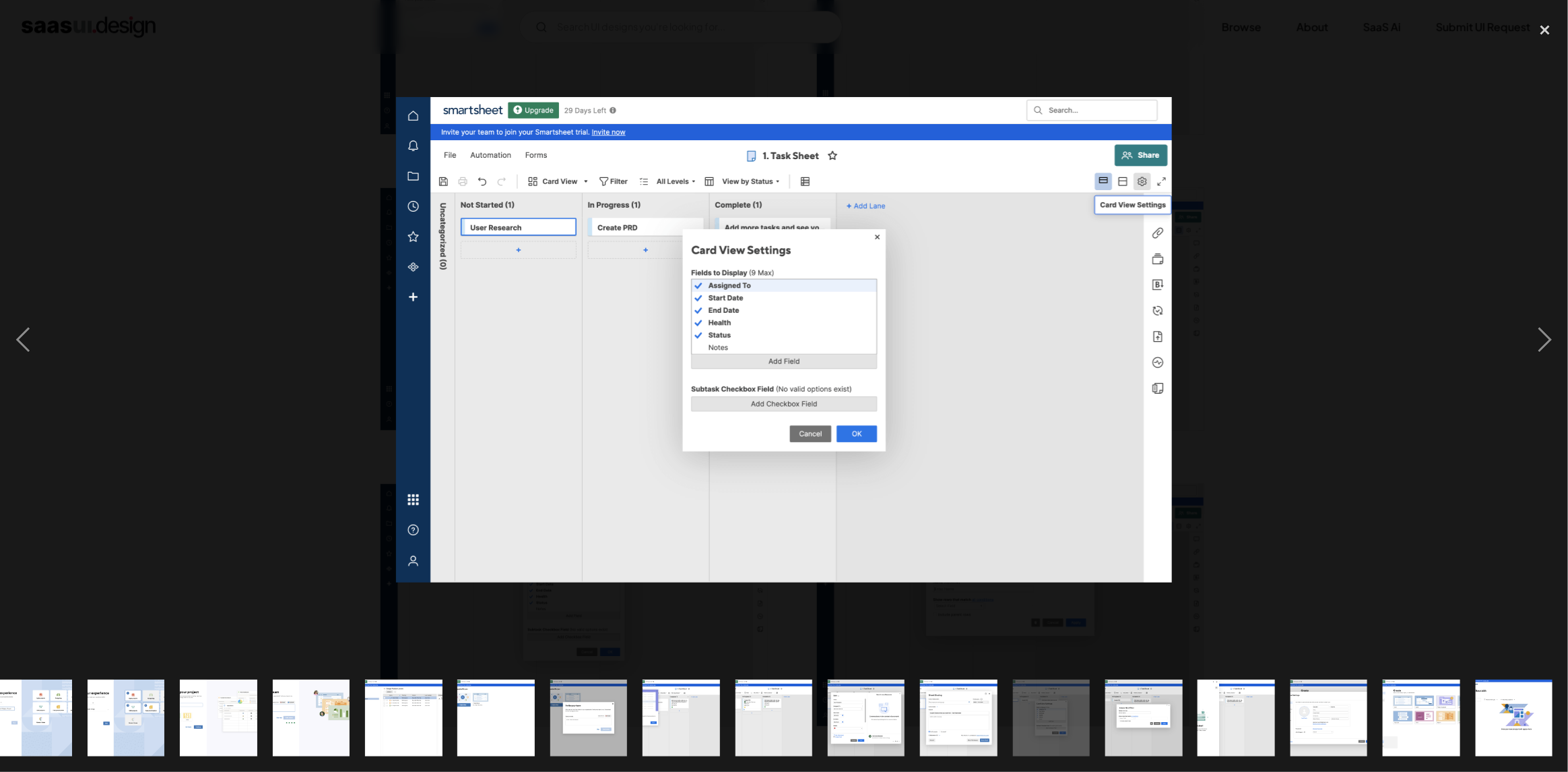
click at [1328, 443] on div at bounding box center [784, 339] width 1568 height 648
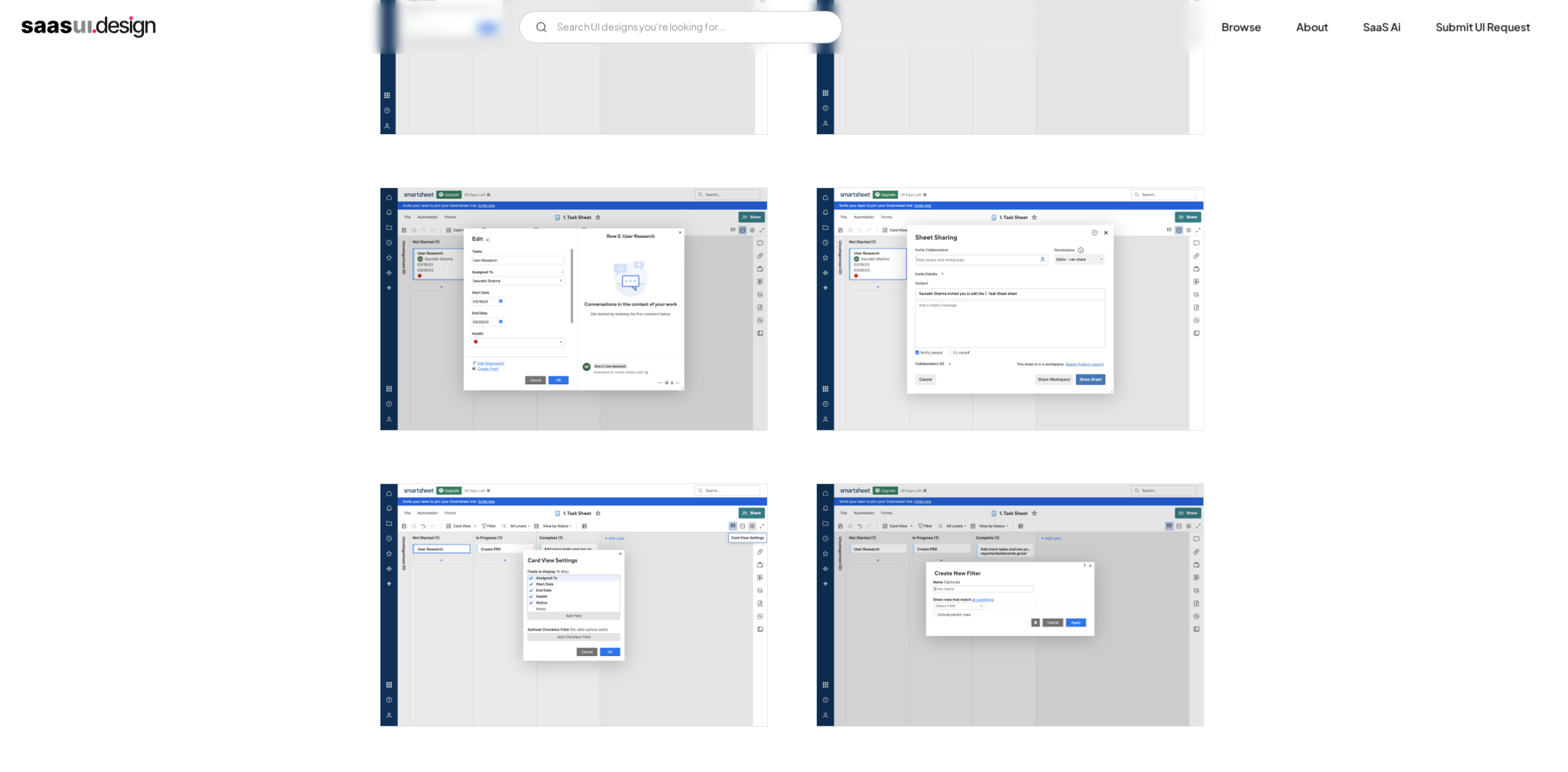
scroll to position [0, 0]
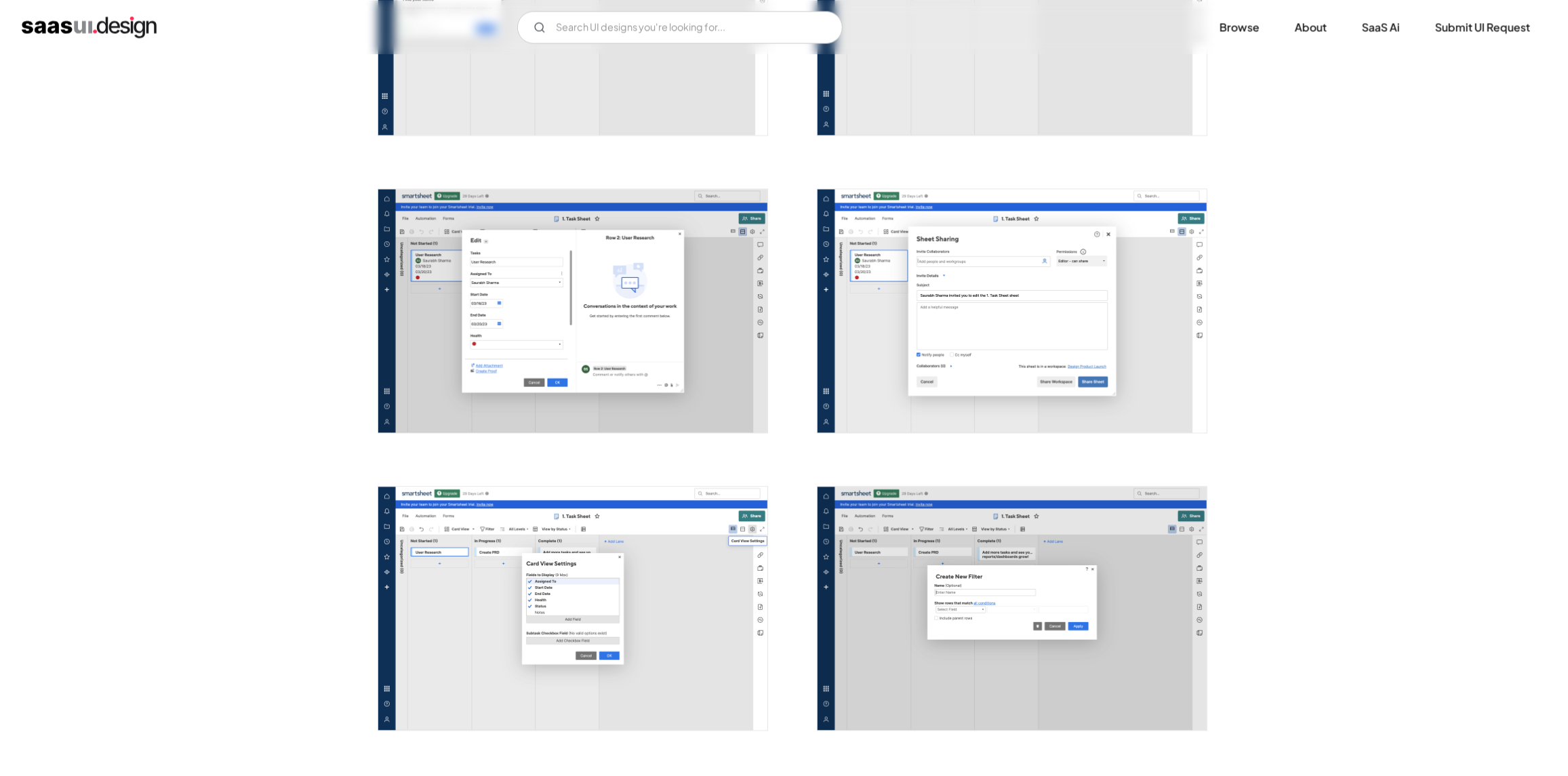
click at [953, 683] on img "open lightbox" at bounding box center [1012, 607] width 389 height 243
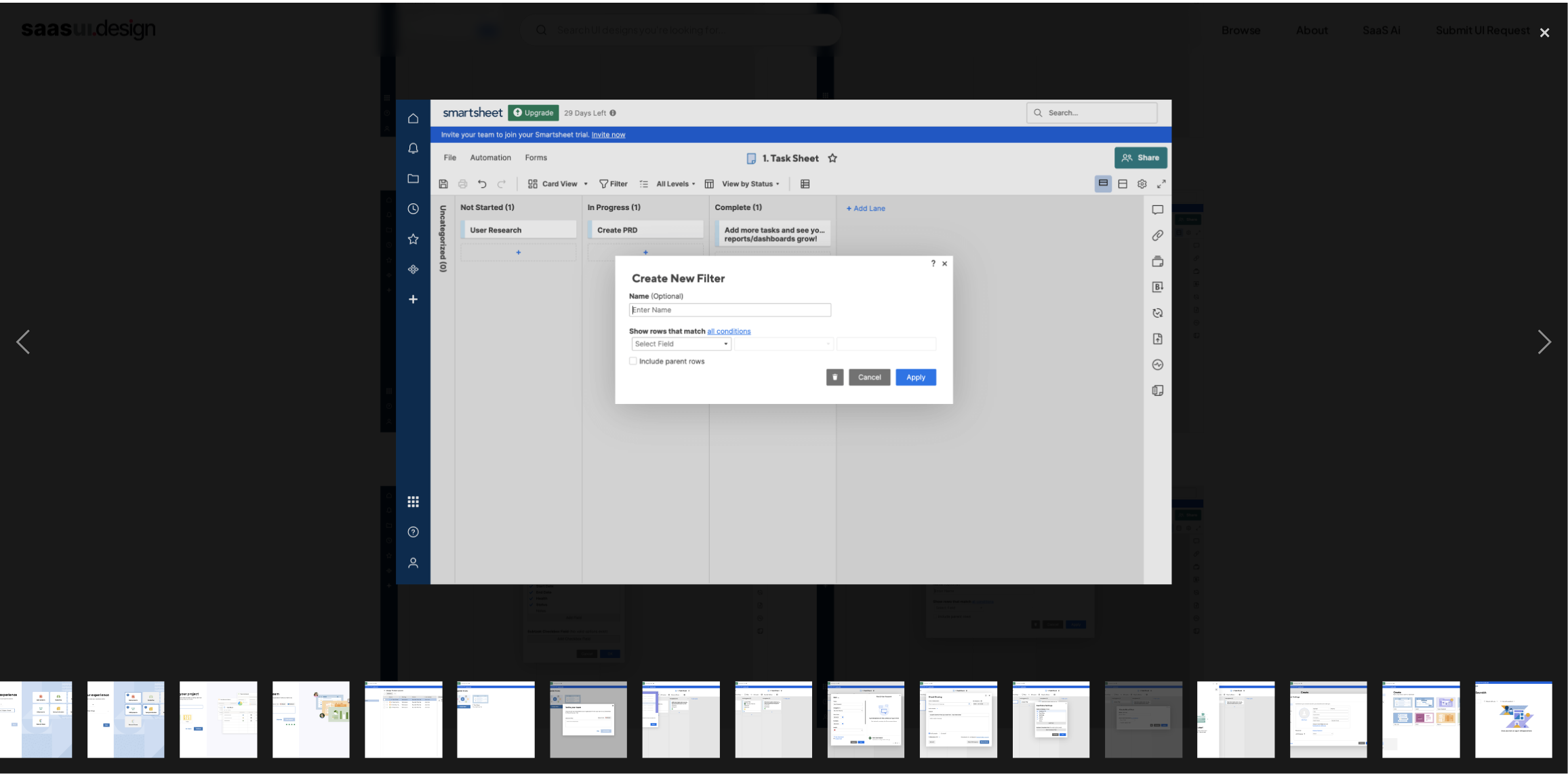
scroll to position [0, 673]
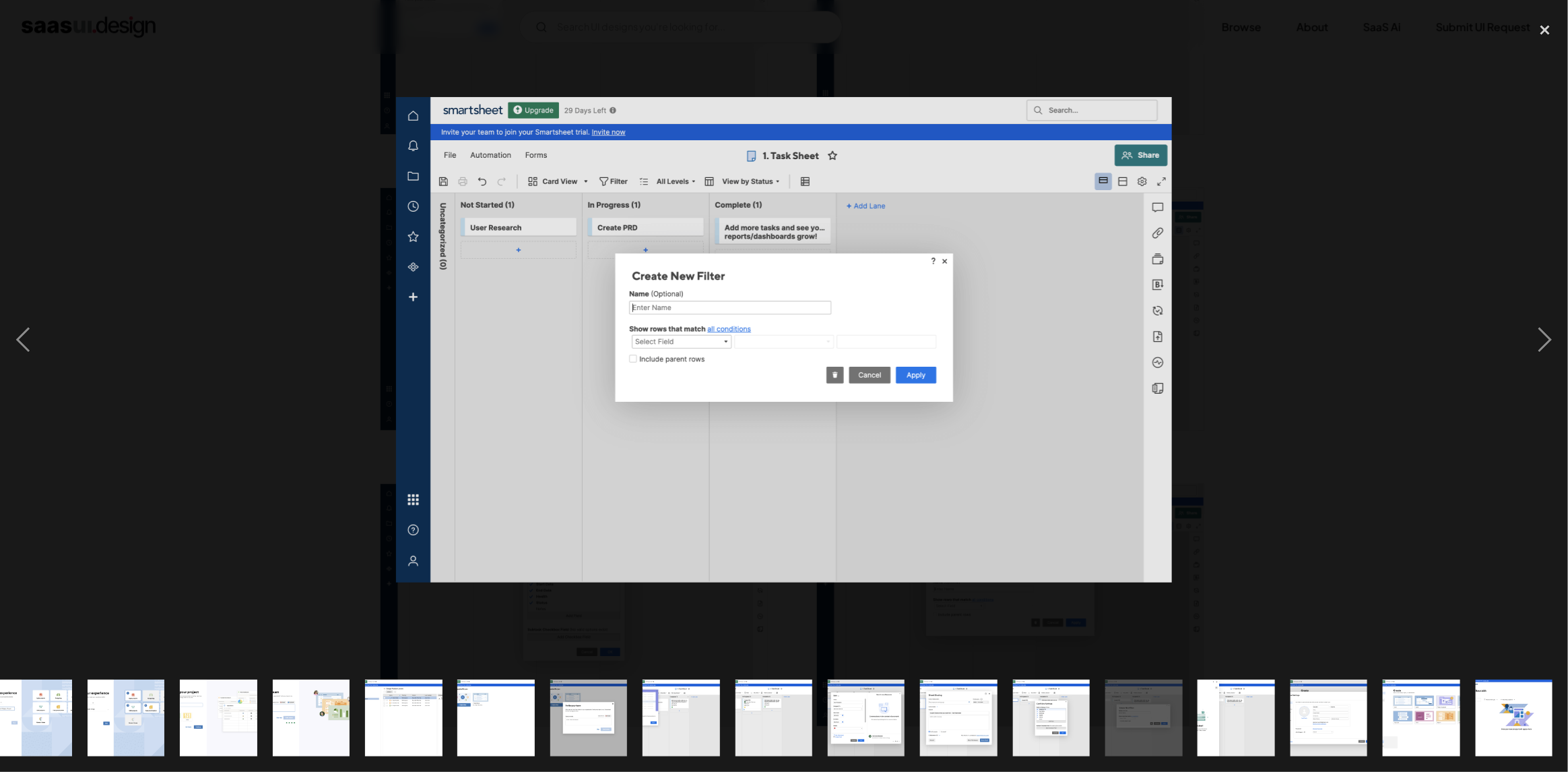
click at [1248, 701] on img "show item 21 of 24" at bounding box center [1236, 718] width 124 height 77
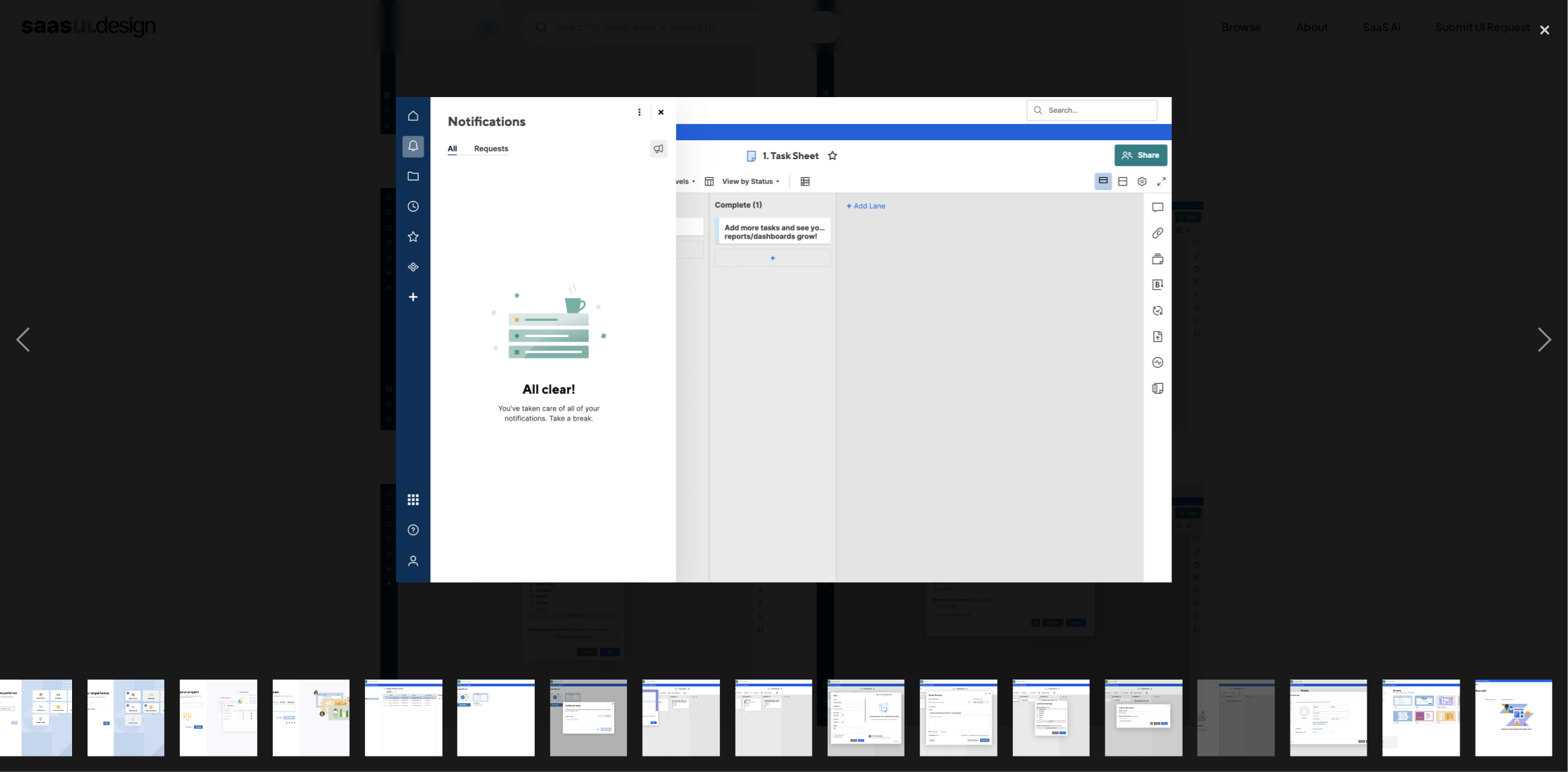
click at [1316, 710] on img "show item 22 of 24" at bounding box center [1329, 718] width 124 height 77
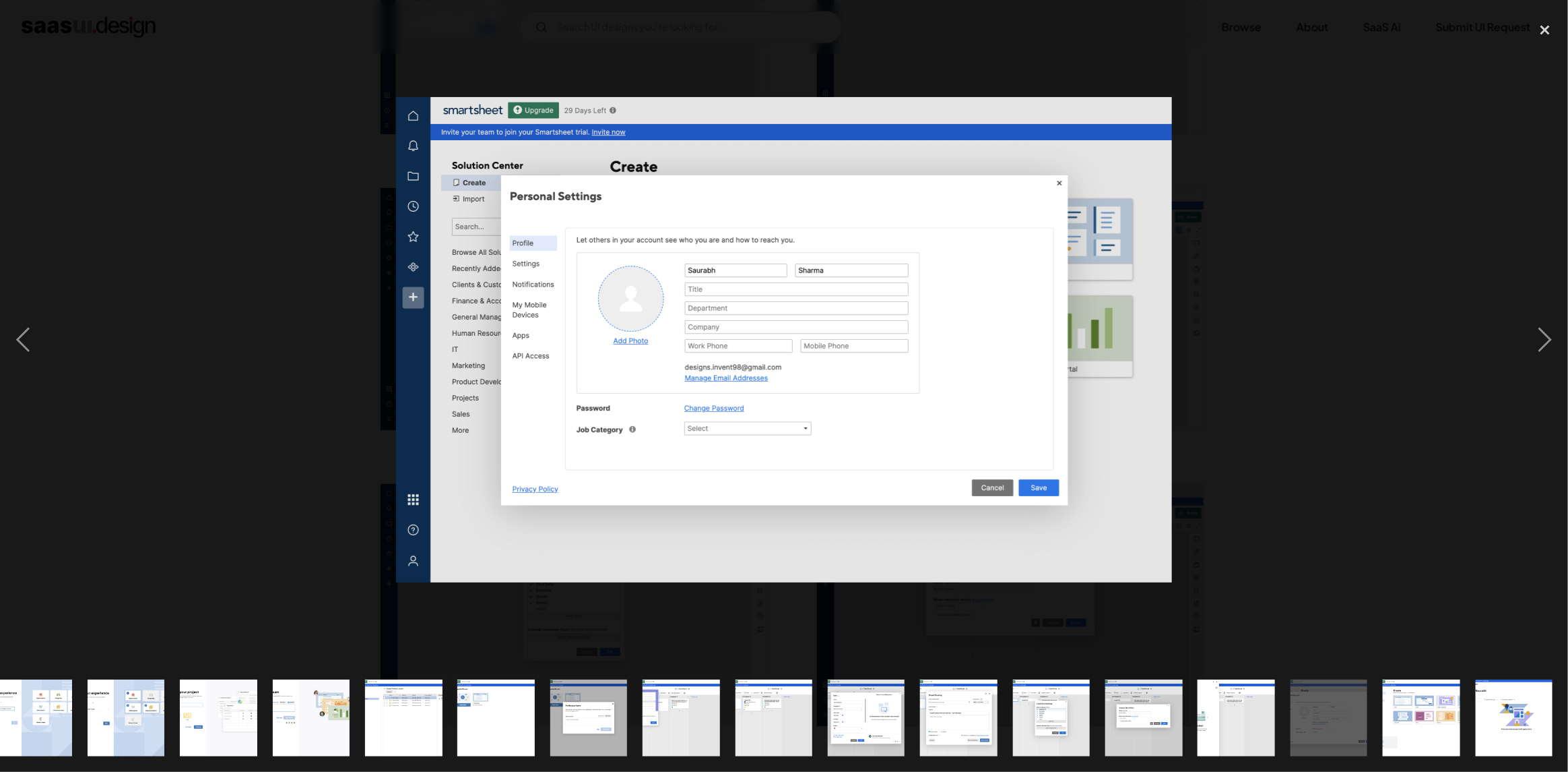
click at [1437, 726] on img "show item 23 of 24" at bounding box center [1422, 718] width 124 height 77
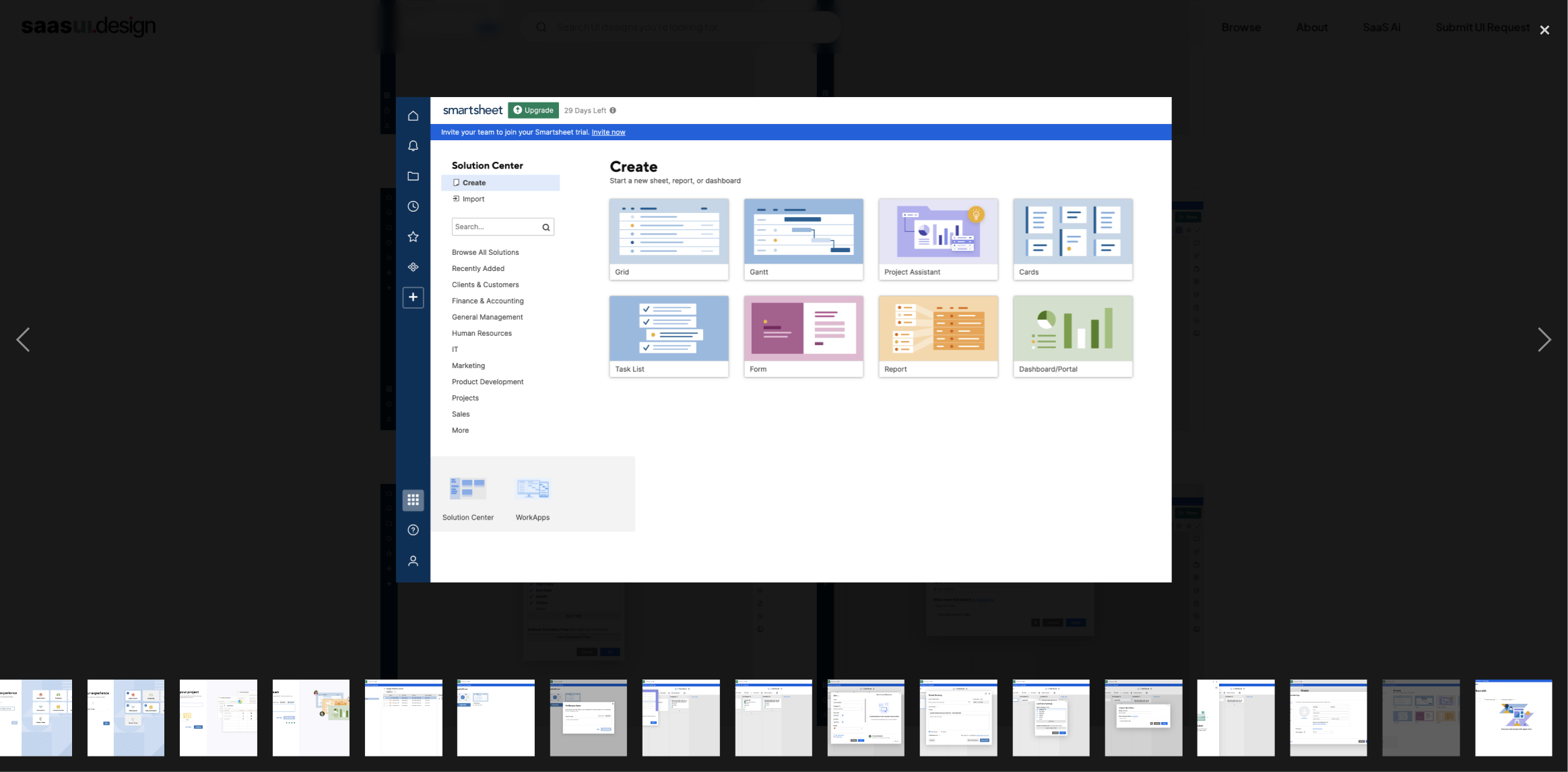
click at [1506, 725] on img "show item 24 of 24" at bounding box center [1514, 718] width 124 height 77
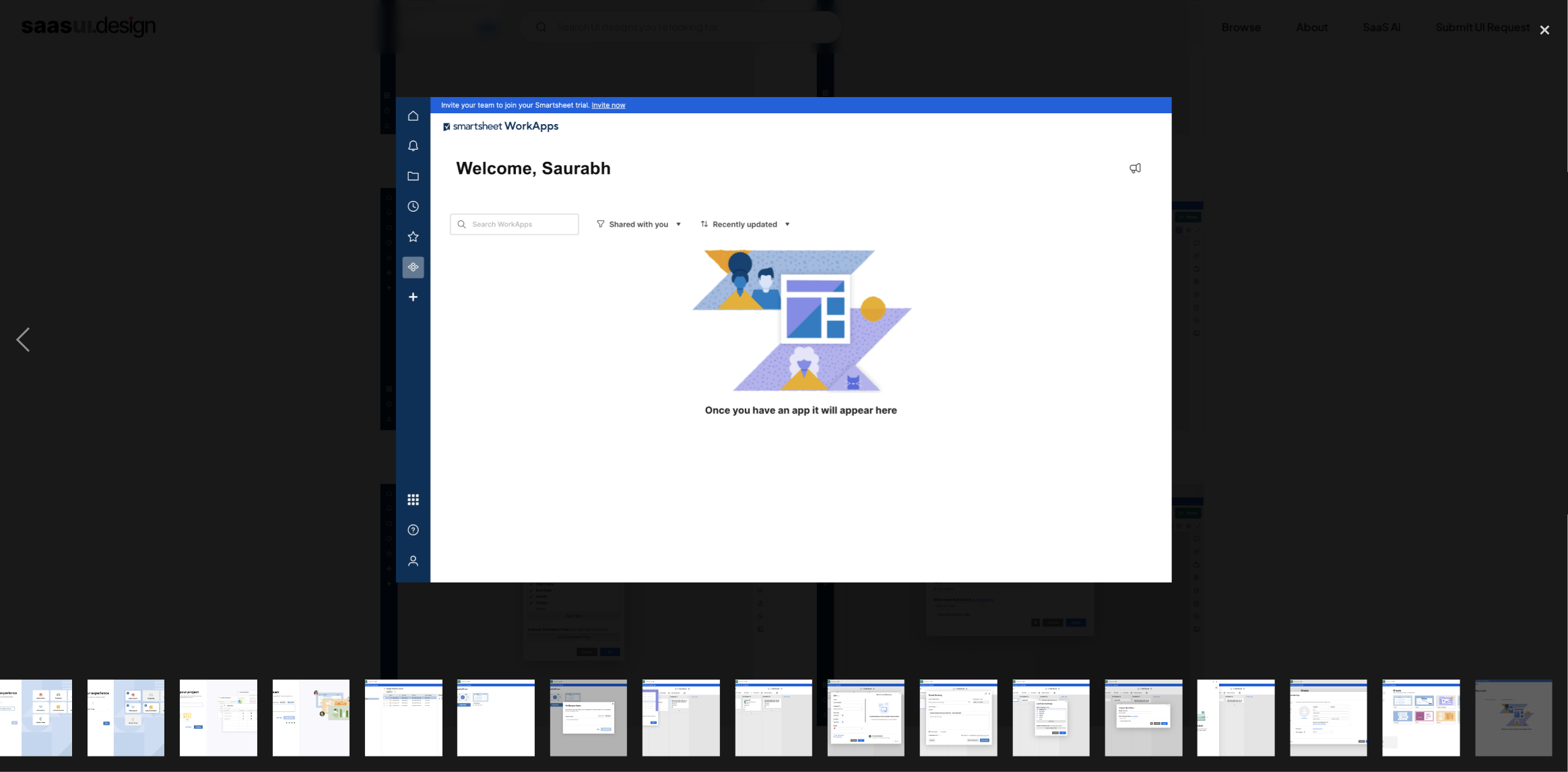
click at [1372, 267] on div at bounding box center [784, 339] width 1568 height 648
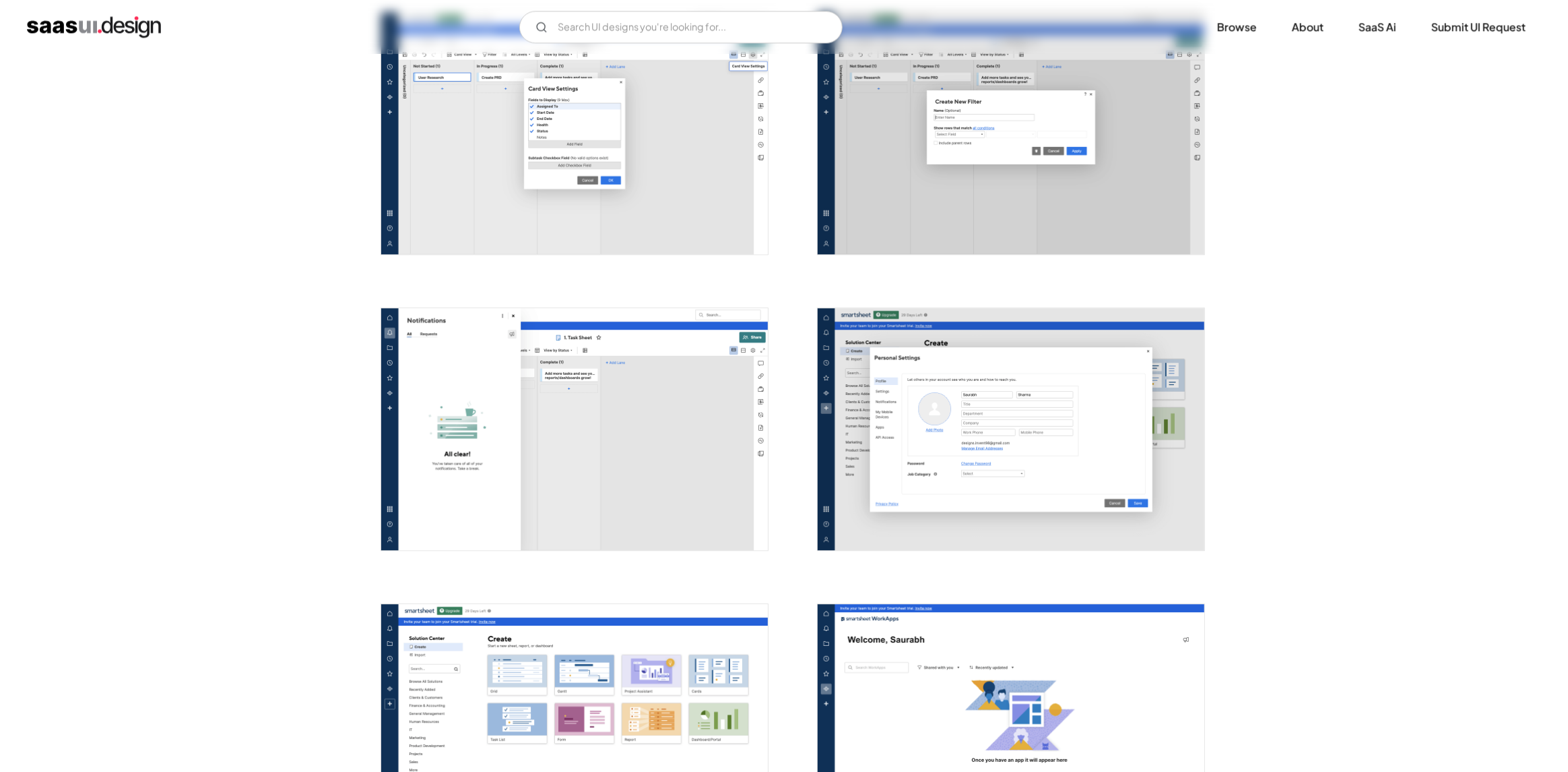
scroll to position [3437, 0]
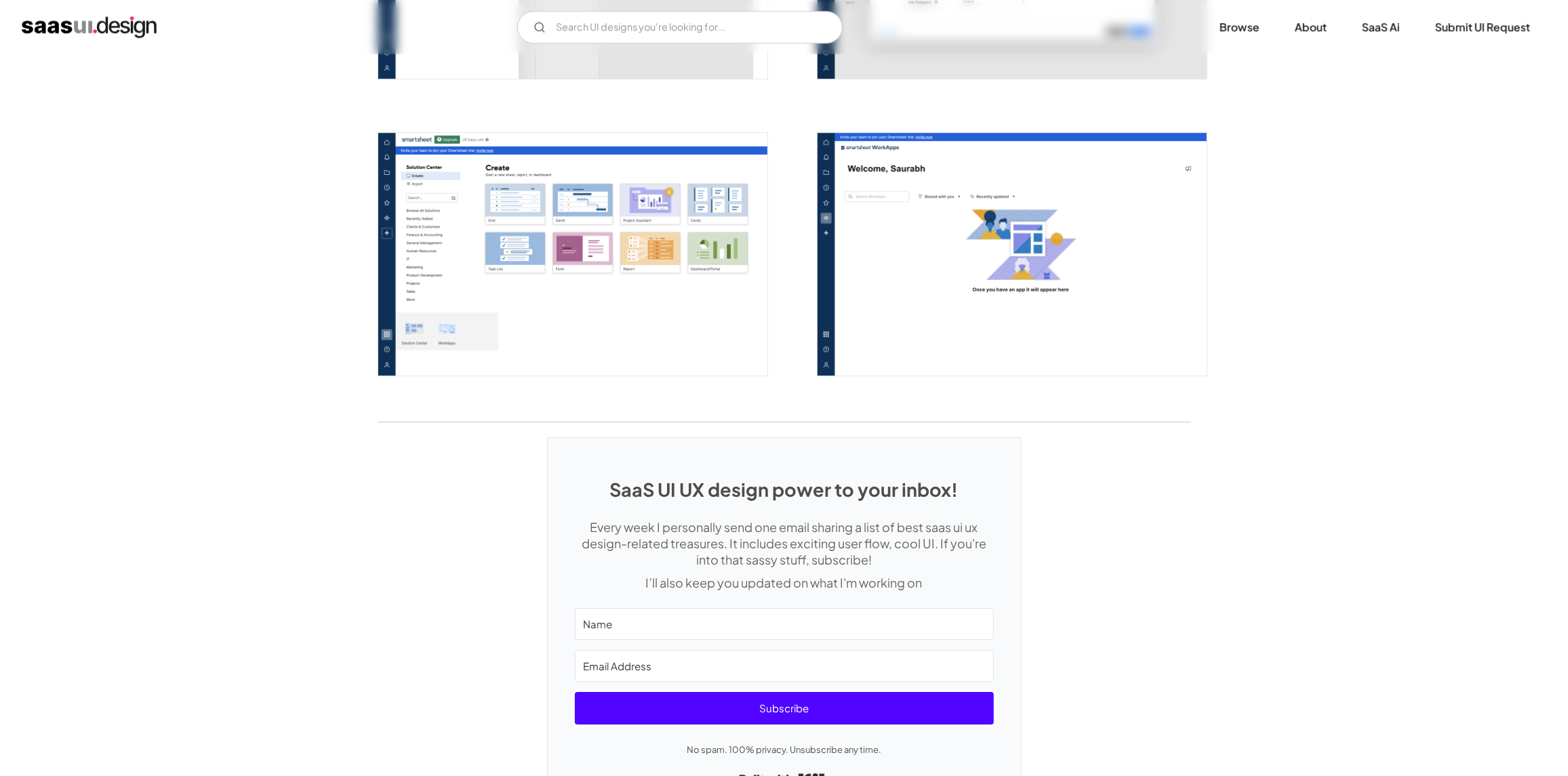
click at [1135, 324] on img "open lightbox" at bounding box center [1012, 254] width 389 height 243
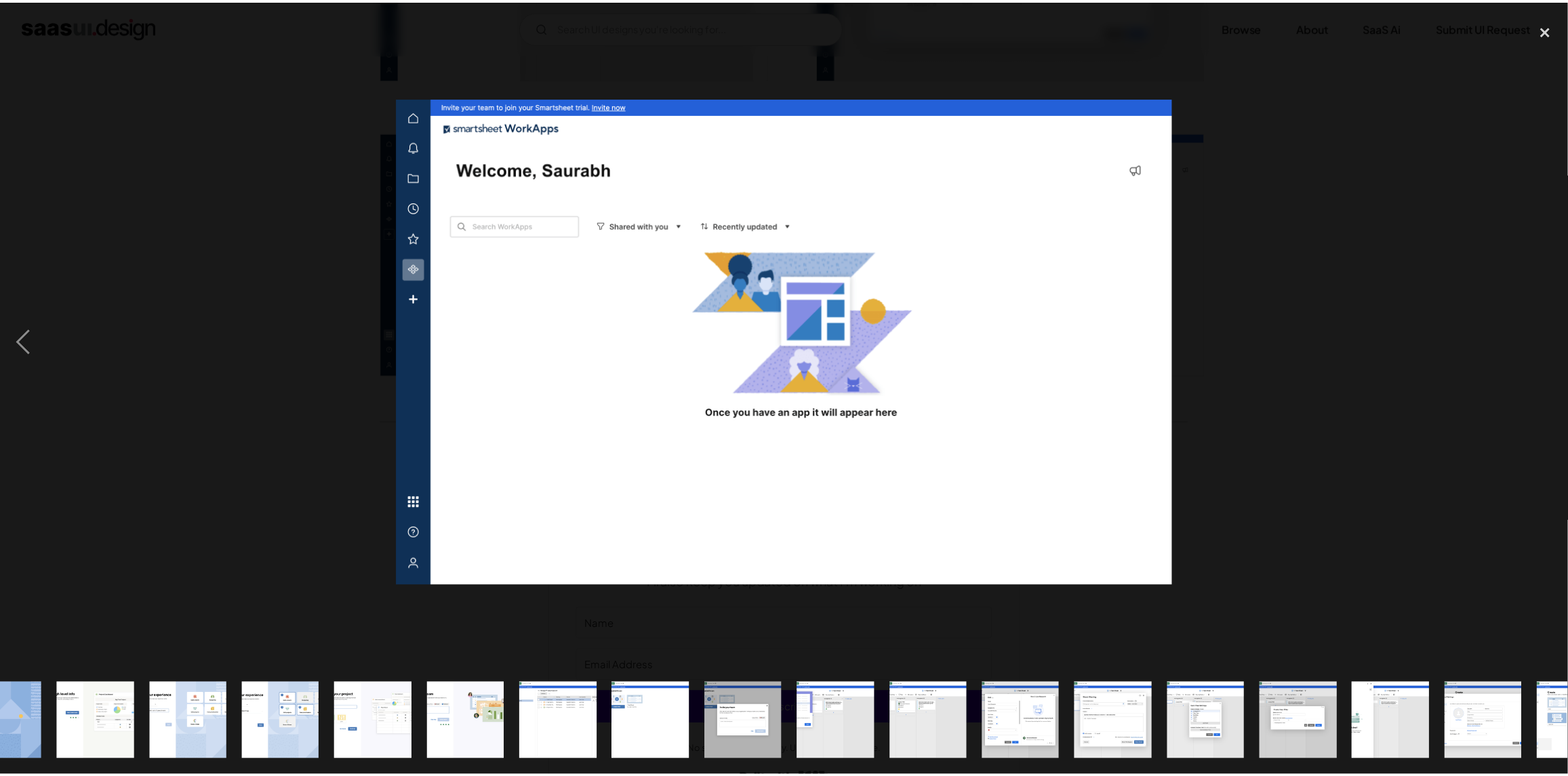
scroll to position [0, 673]
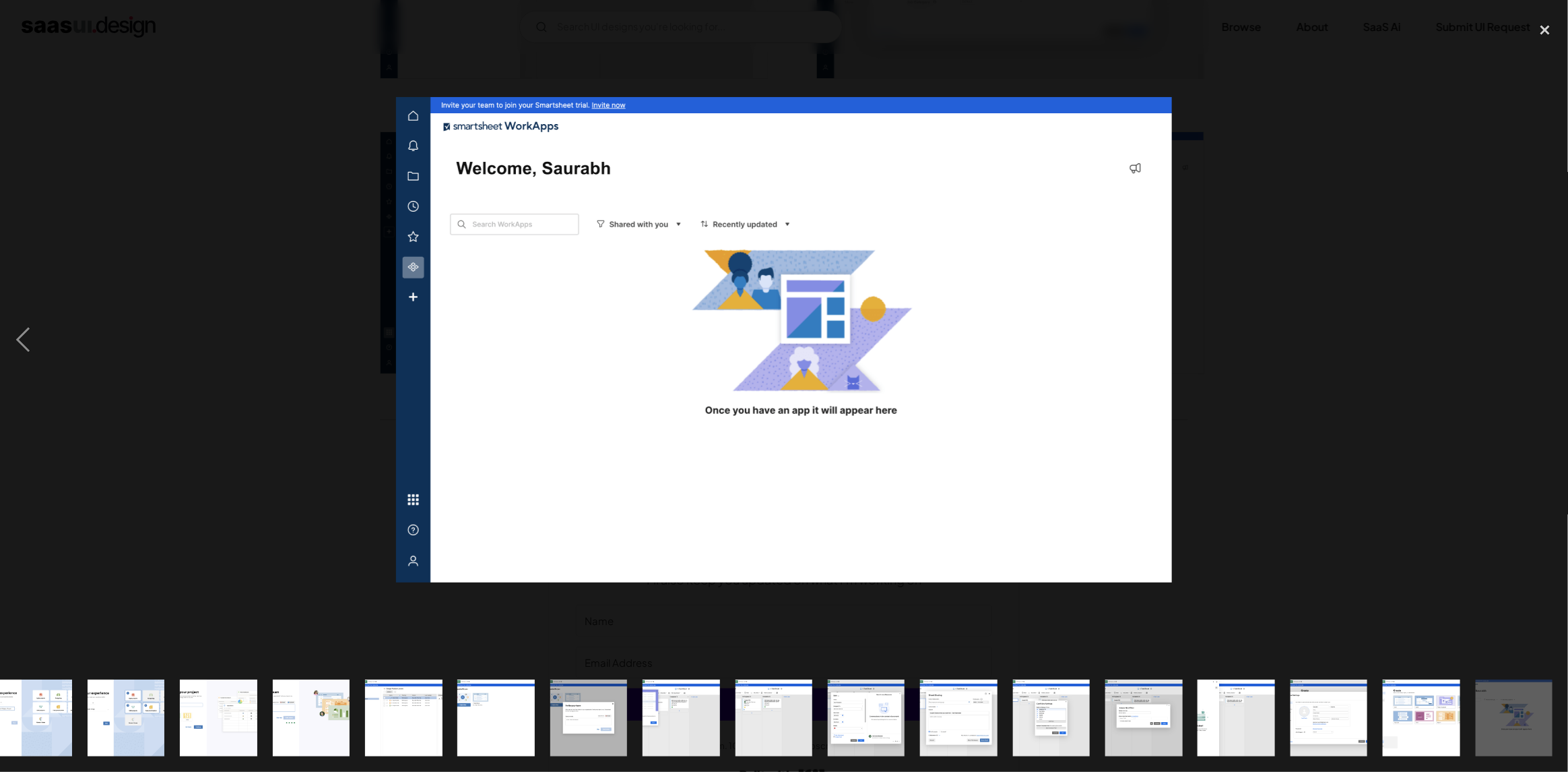
click at [1298, 258] on div at bounding box center [784, 339] width 1568 height 648
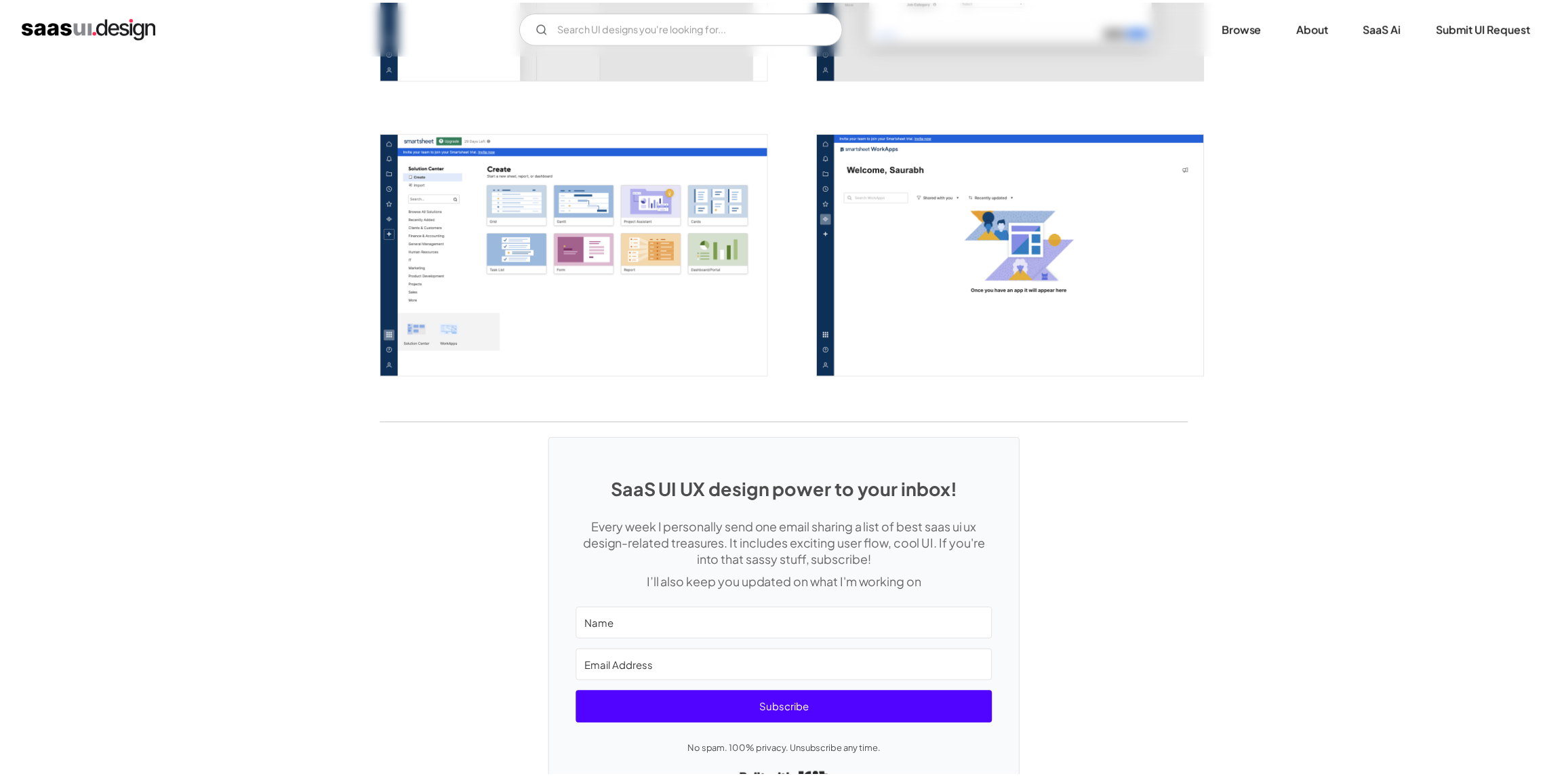
scroll to position [0, 0]
